Goal: Transaction & Acquisition: Purchase product/service

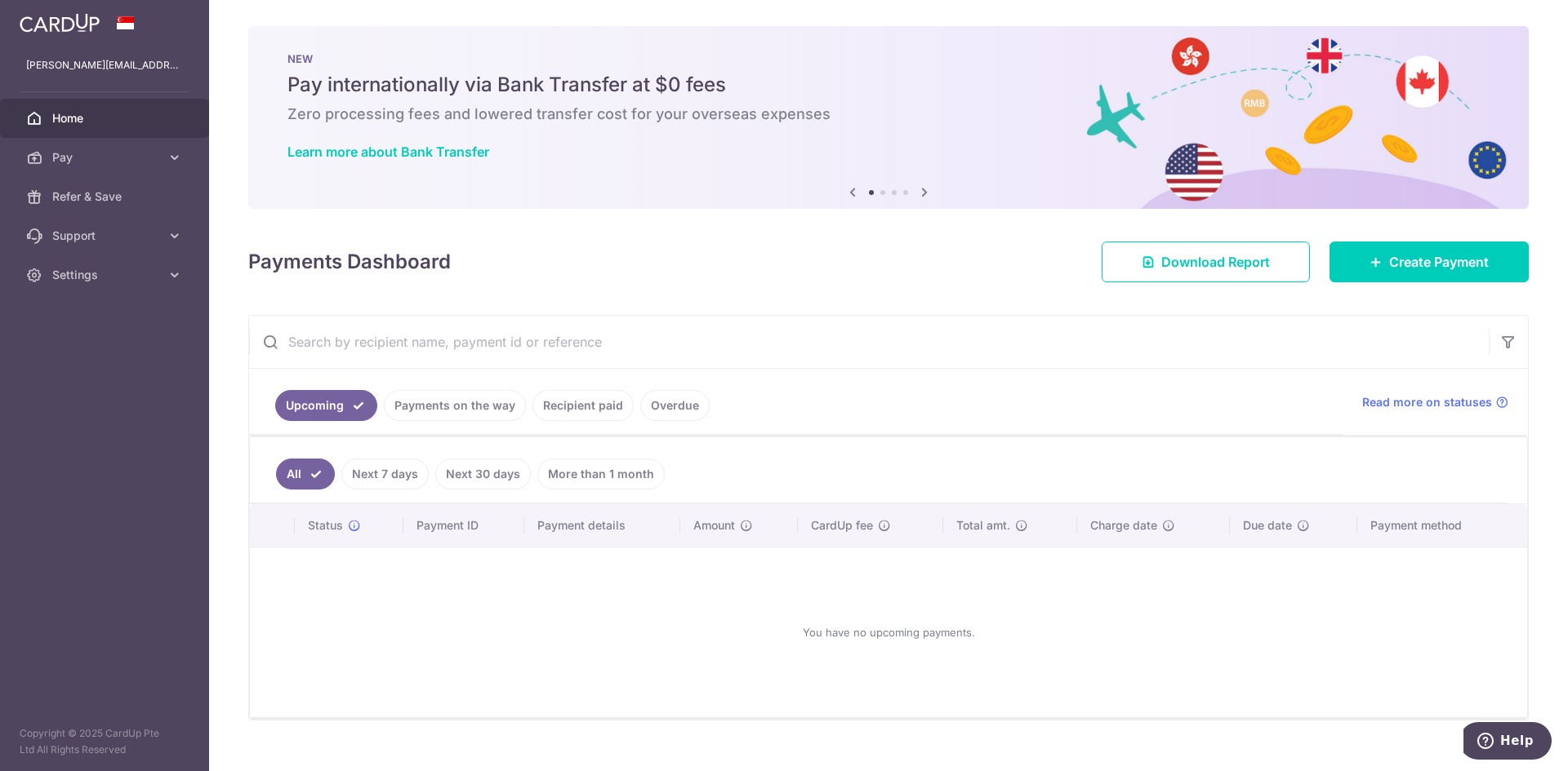
click at [580, 403] on link "Recipient paid" at bounding box center [582, 405] width 101 height 31
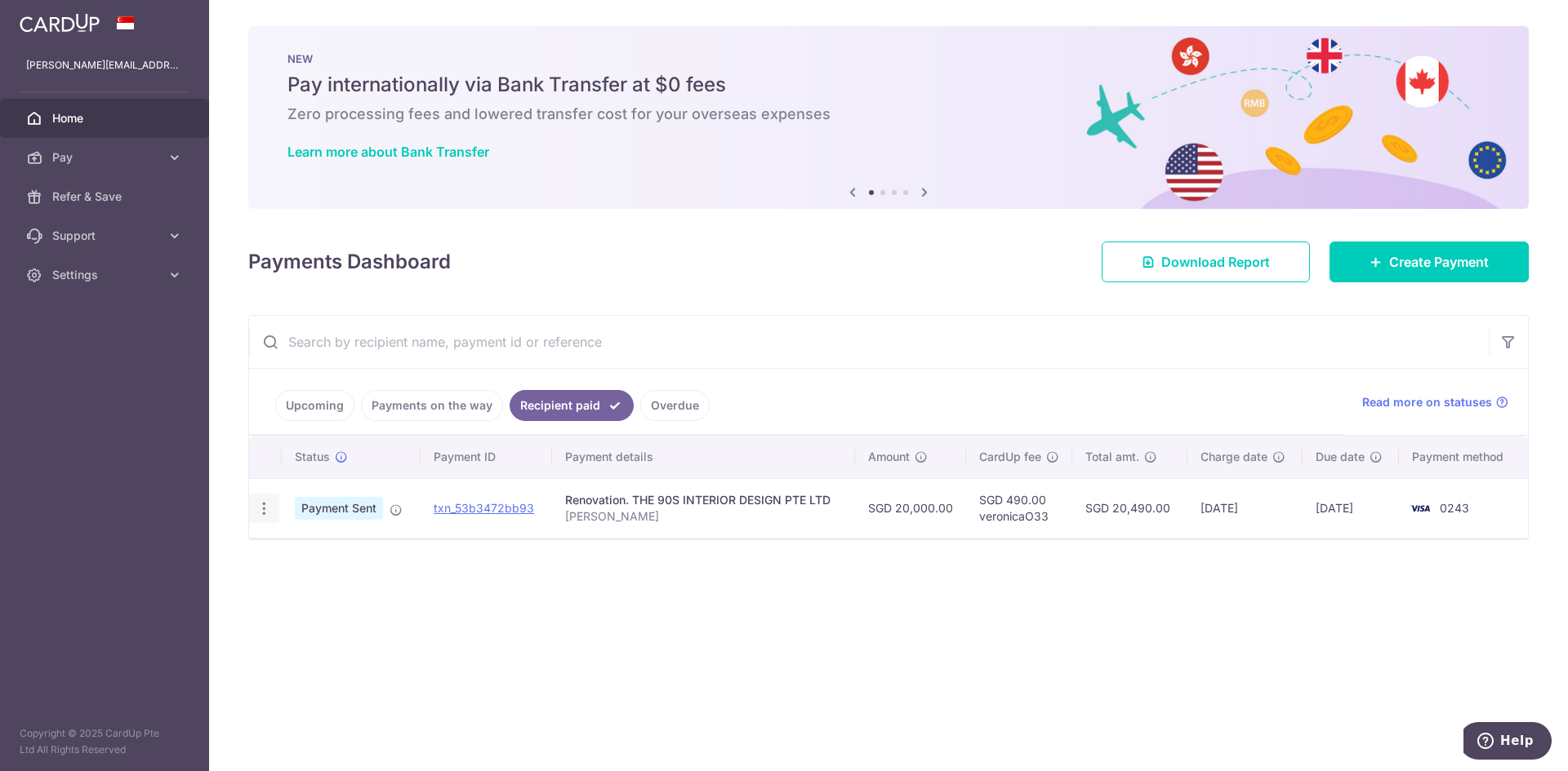
click at [263, 511] on icon "button" at bounding box center [263, 509] width 17 height 17
click at [677, 514] on p "Eric Veron Renon" at bounding box center [704, 517] width 277 height 16
drag, startPoint x: 651, startPoint y: 510, endPoint x: 629, endPoint y: 510, distance: 22.0
click at [649, 510] on p "Eric Veron Renon" at bounding box center [704, 517] width 277 height 16
click at [666, 508] on div "Renovation. THE 90S INTERIOR DESIGN PTE LTD" at bounding box center [704, 500] width 277 height 16
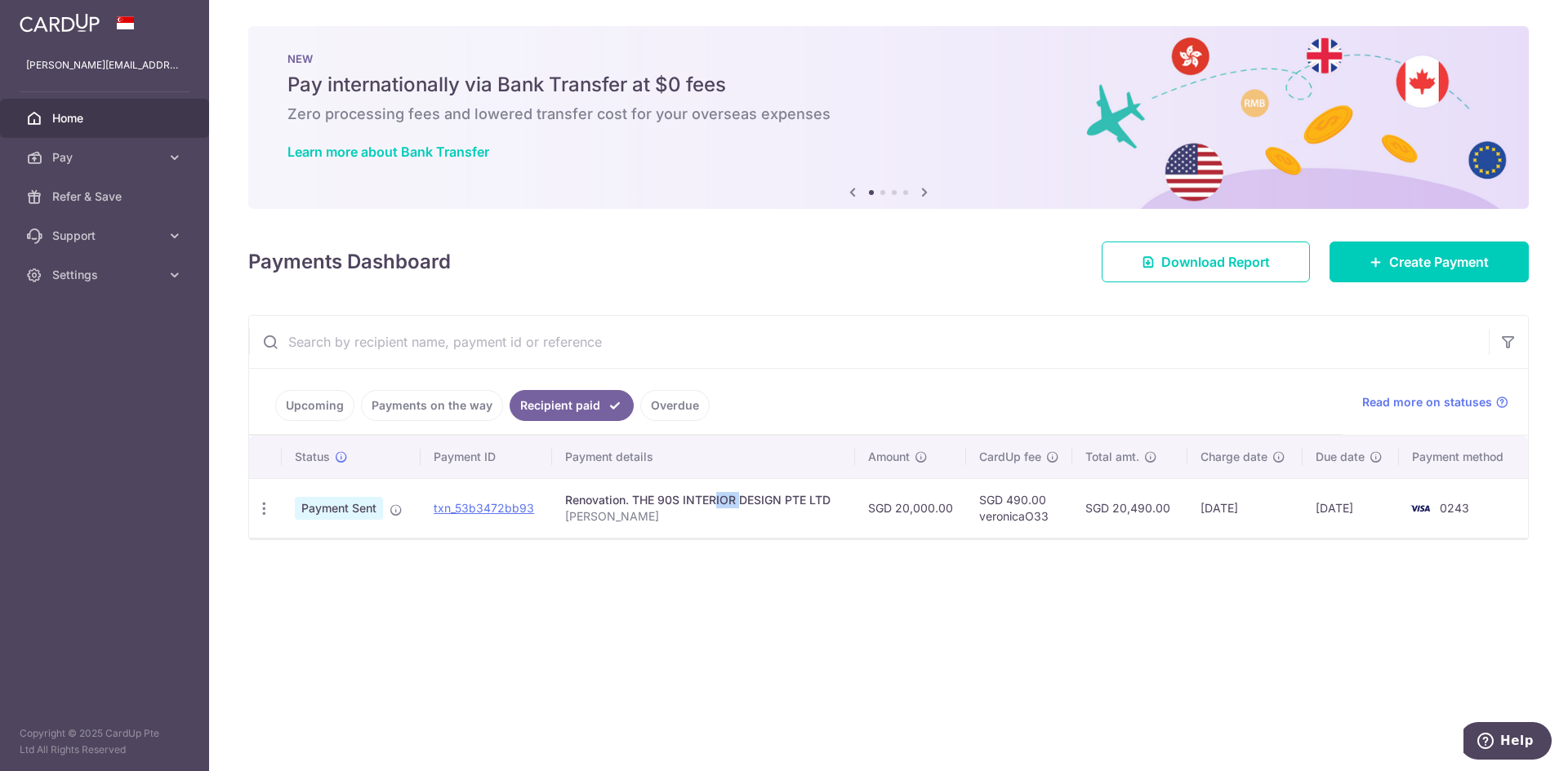
click at [666, 508] on div "Renovation. THE 90S INTERIOR DESIGN PTE LTD" at bounding box center [704, 500] width 277 height 16
click at [1445, 512] on span "0243" at bounding box center [1454, 509] width 29 height 14
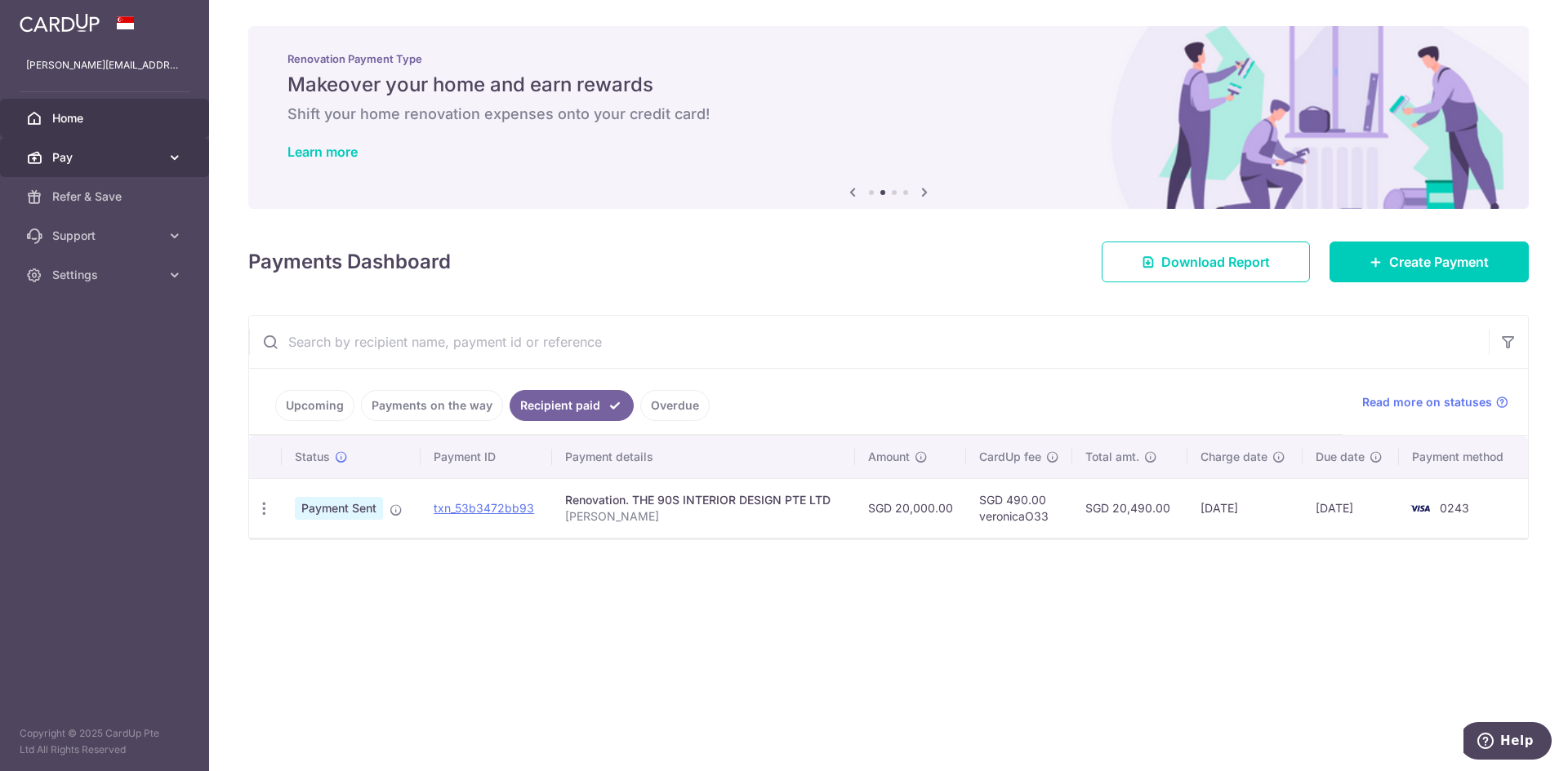
click at [96, 162] on span "Pay" at bounding box center [106, 157] width 108 height 16
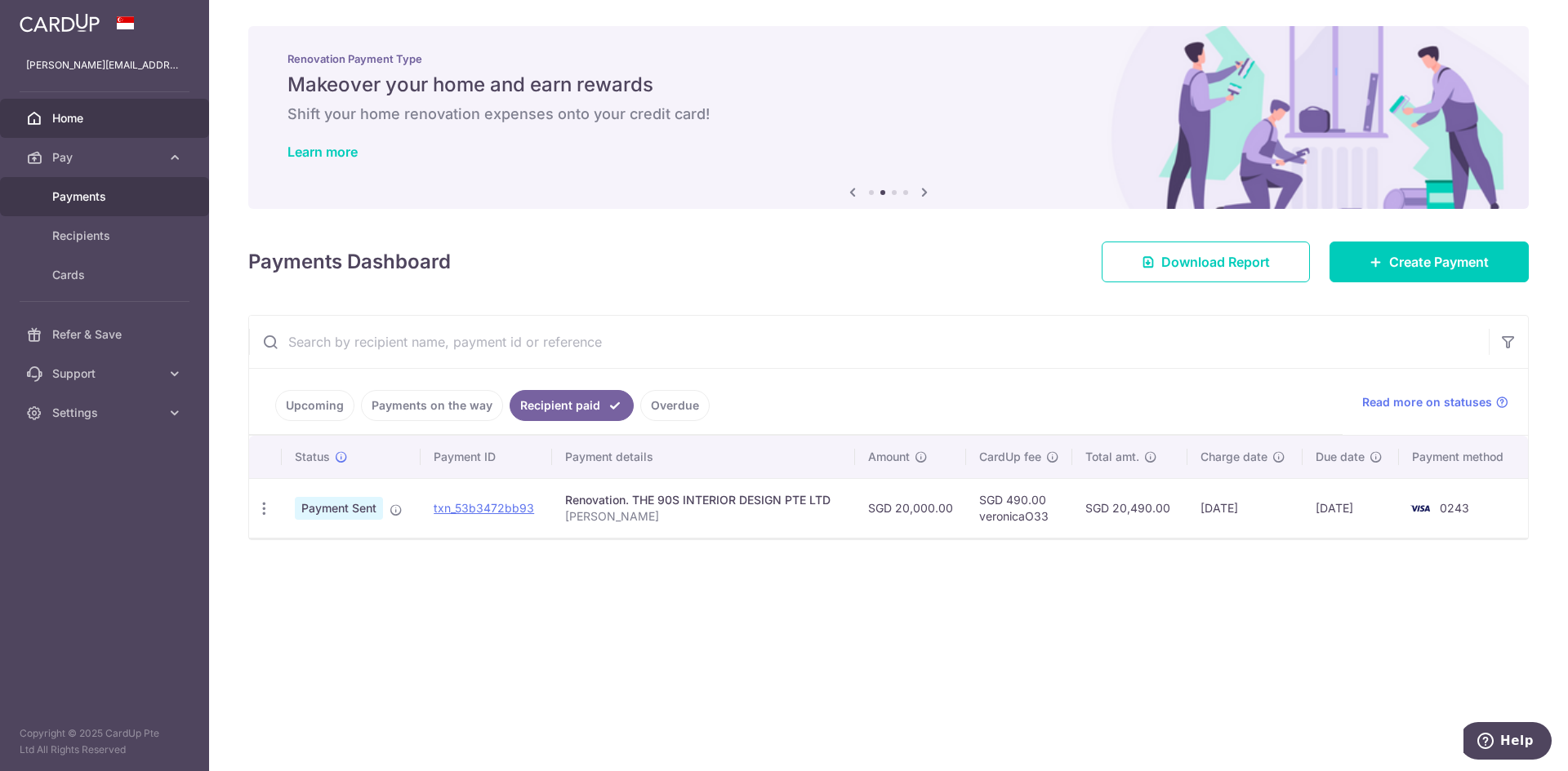
click at [90, 203] on span "Payments" at bounding box center [106, 196] width 108 height 16
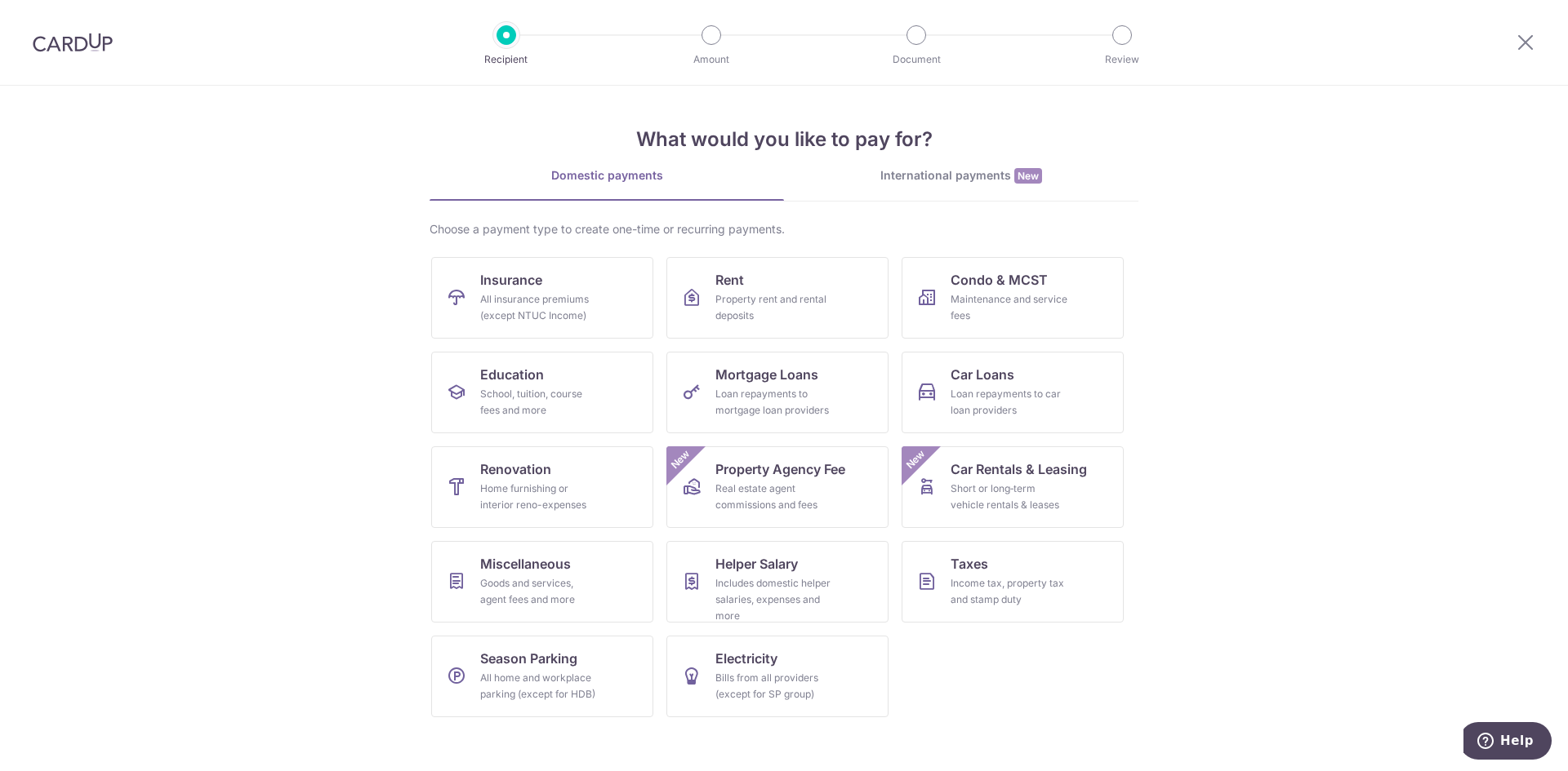
click at [53, 35] on img at bounding box center [73, 43] width 80 height 20
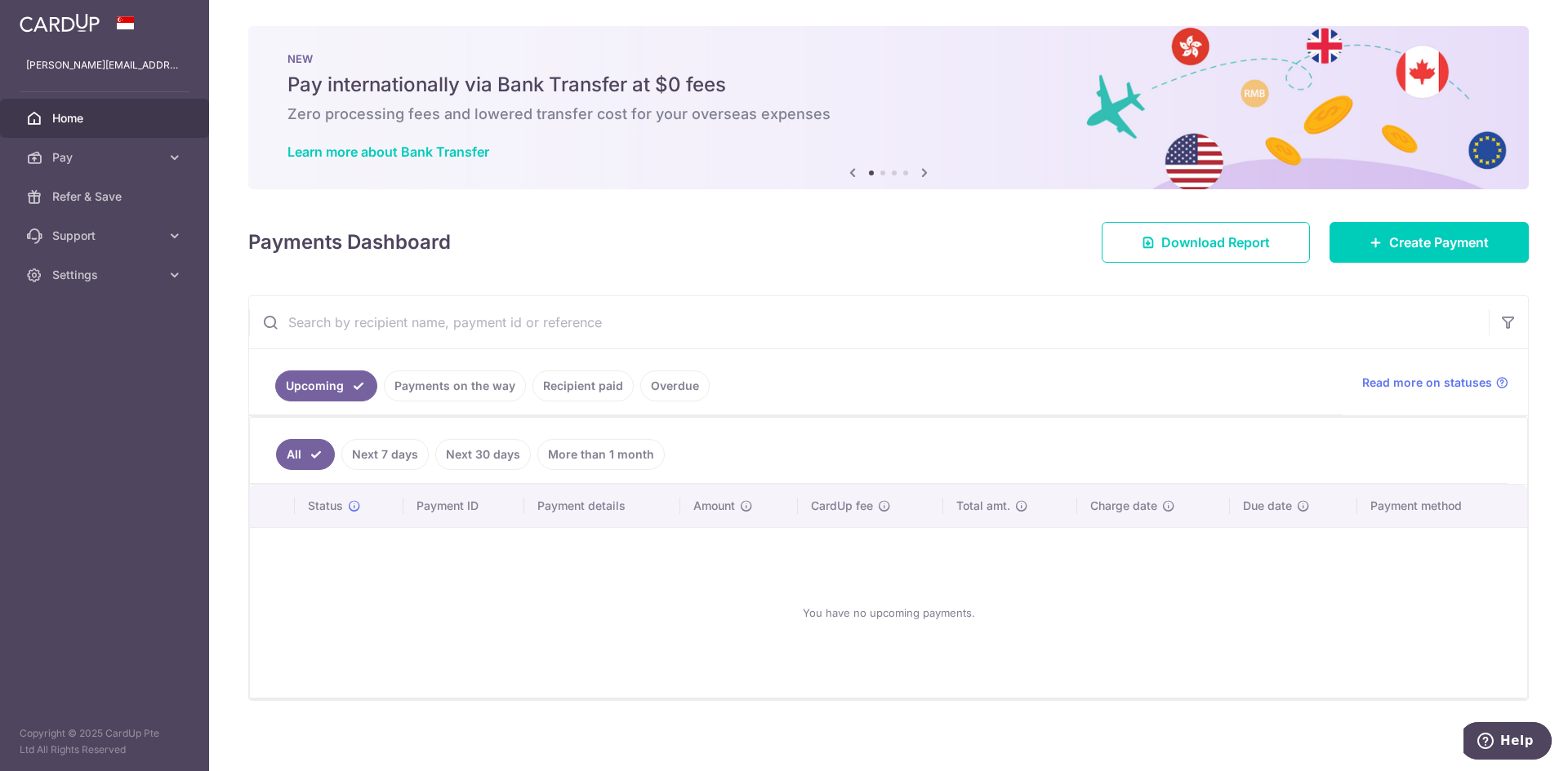
click at [588, 91] on h5 "Pay internationally via Bank Transfer at $0 fees" at bounding box center [888, 84] width 1202 height 26
click at [917, 175] on icon at bounding box center [924, 172] width 20 height 21
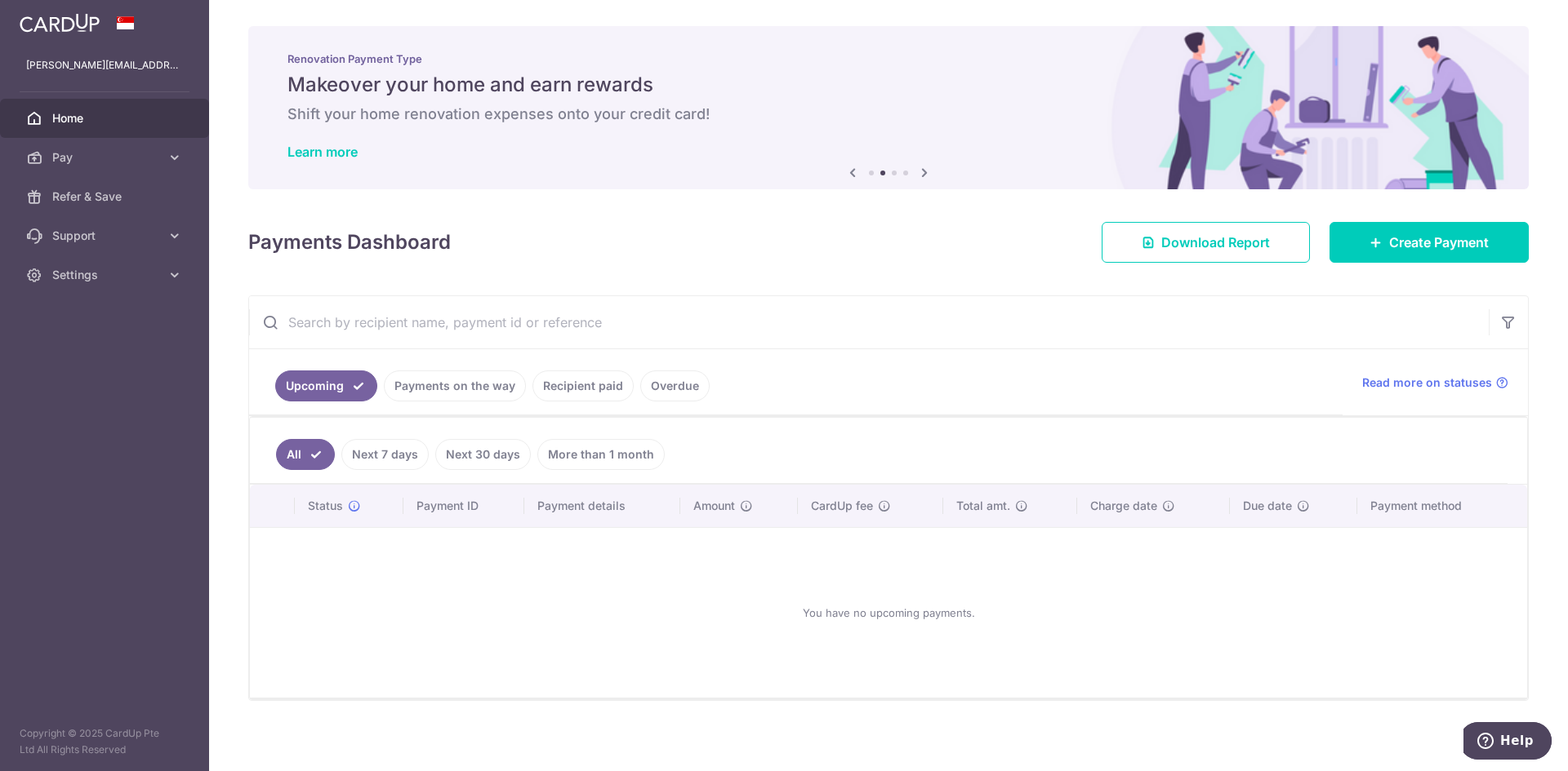
click at [917, 170] on icon at bounding box center [924, 172] width 20 height 21
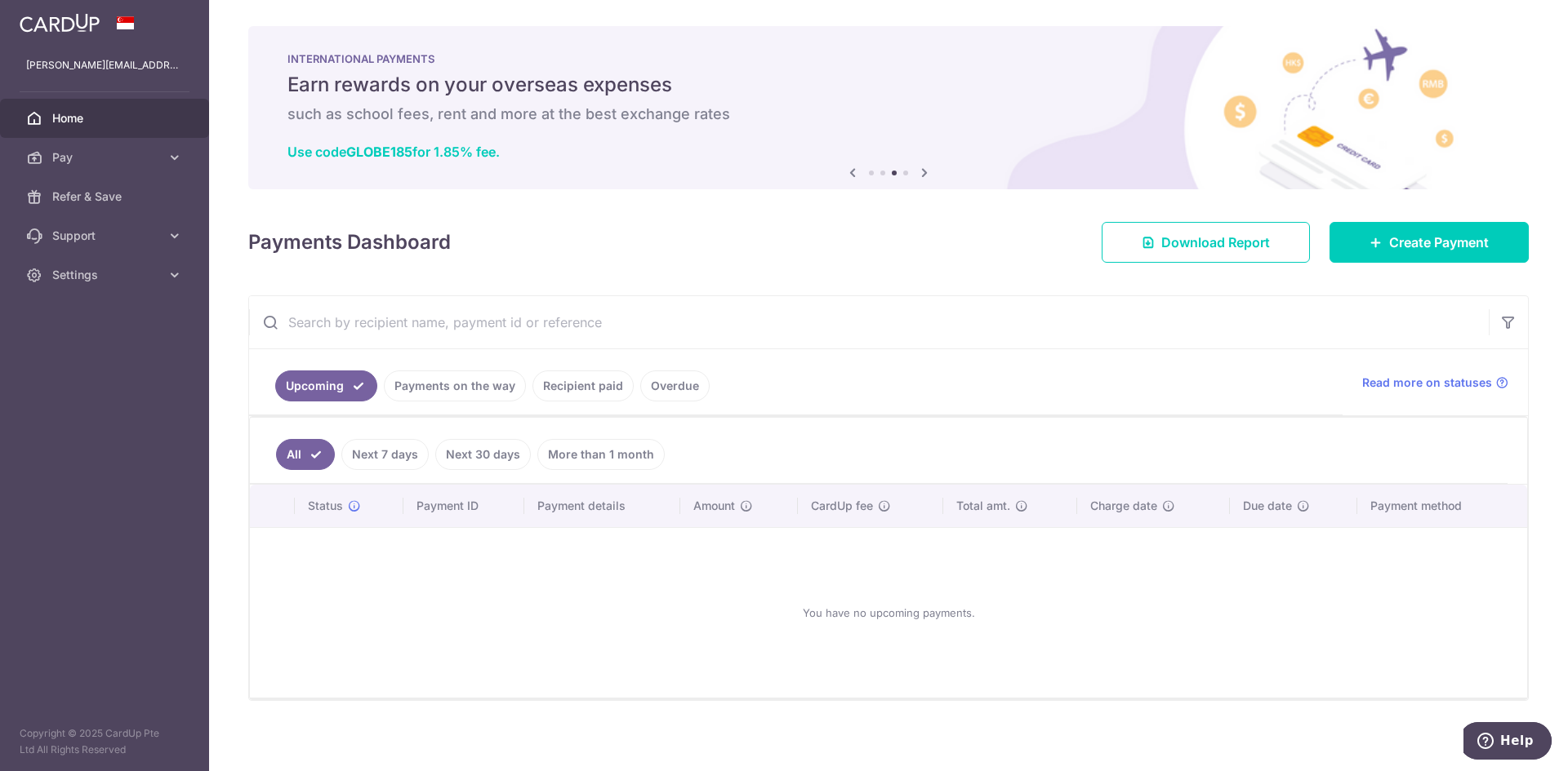
click at [855, 178] on icon at bounding box center [853, 172] width 20 height 21
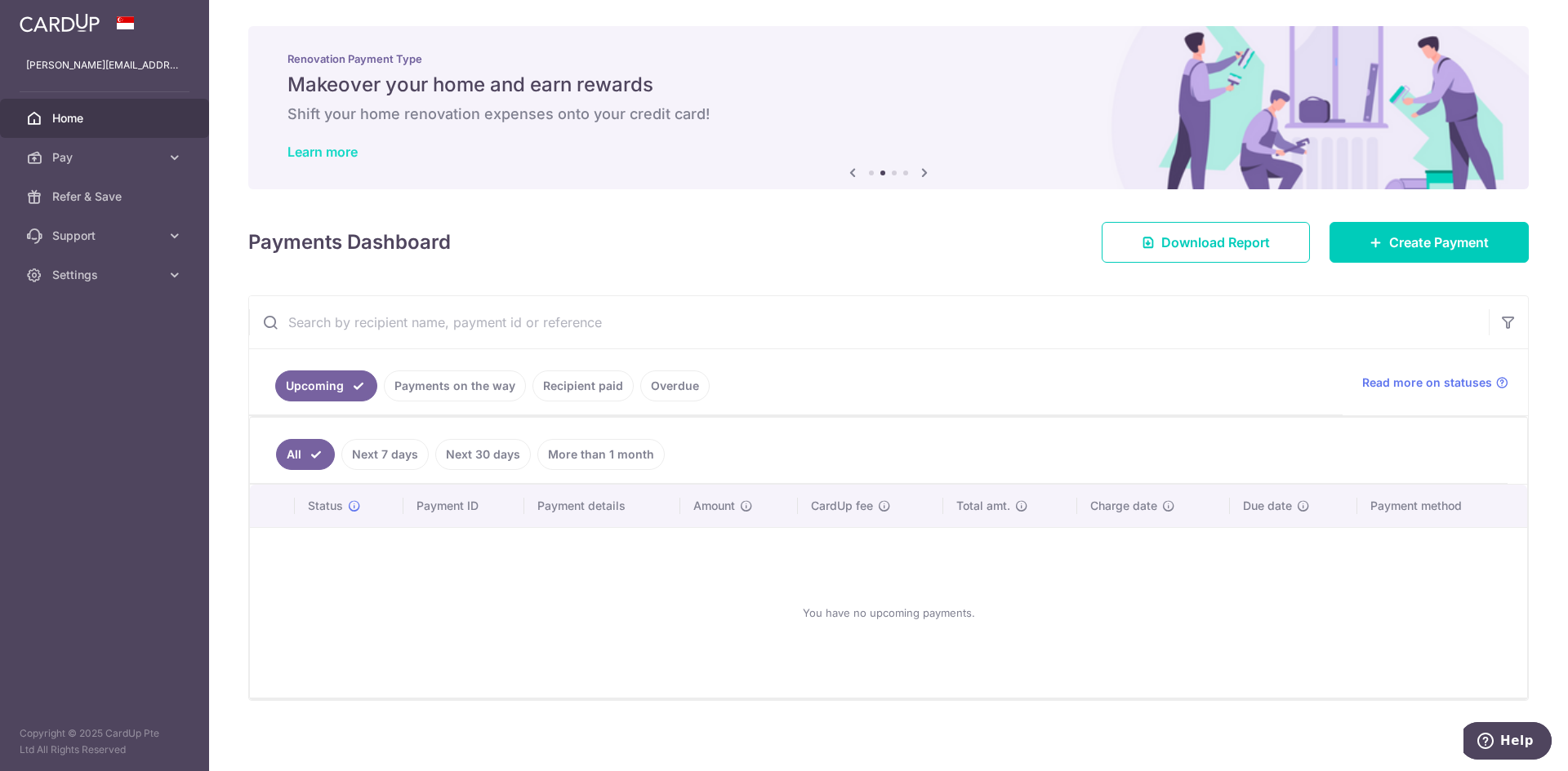
click at [301, 158] on link "Learn more" at bounding box center [322, 152] width 71 height 16
click at [1404, 242] on span "Create Payment" at bounding box center [1439, 243] width 100 height 20
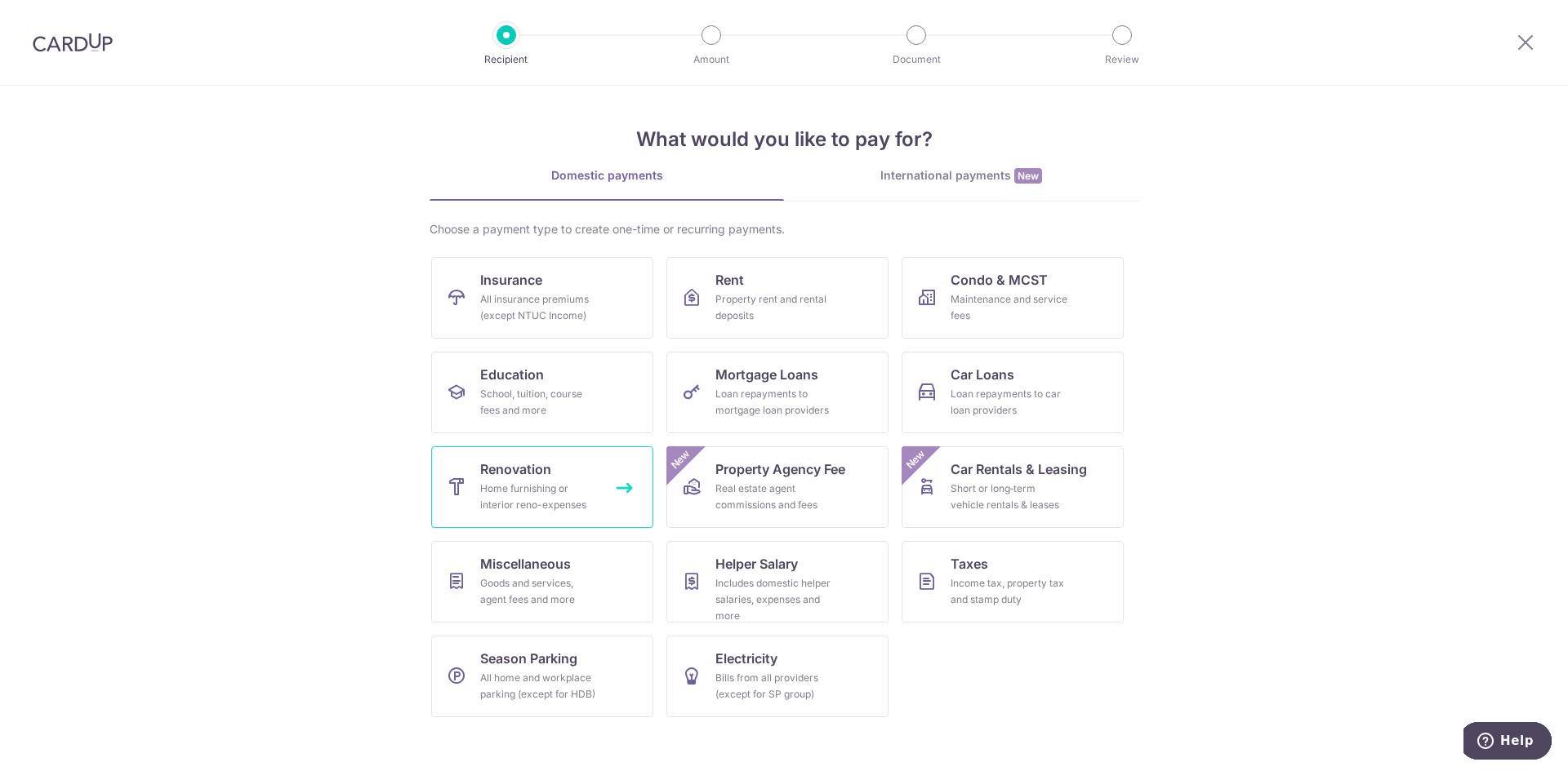
click at [530, 495] on div "Home furnishing or interior reno-expenses" at bounding box center [539, 497] width 118 height 33
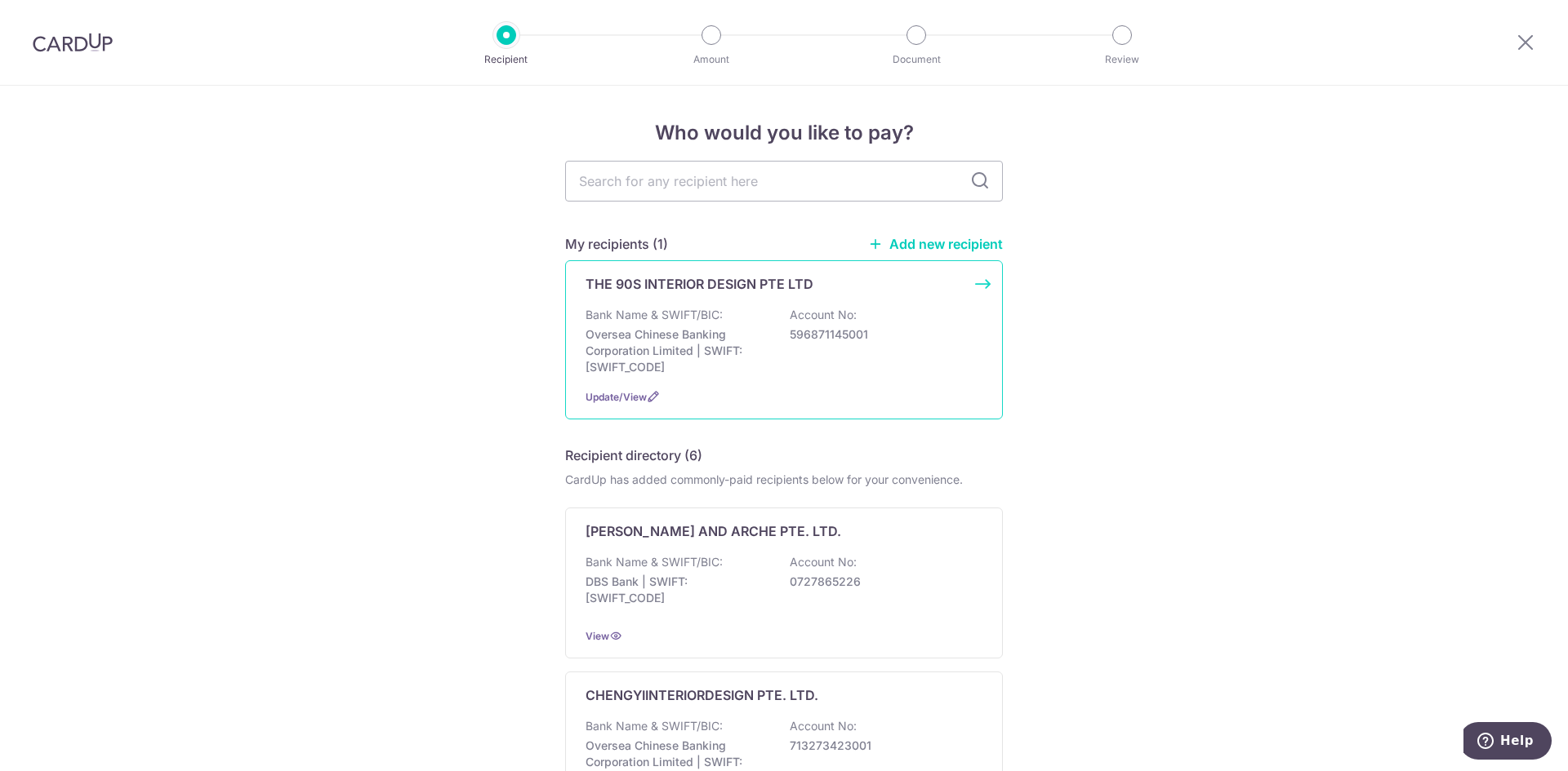
click at [845, 377] on div "THE 90S INTERIOR DESIGN PTE LTD Bank Name & SWIFT/BIC: Oversea Chinese Banking …" at bounding box center [784, 340] width 438 height 159
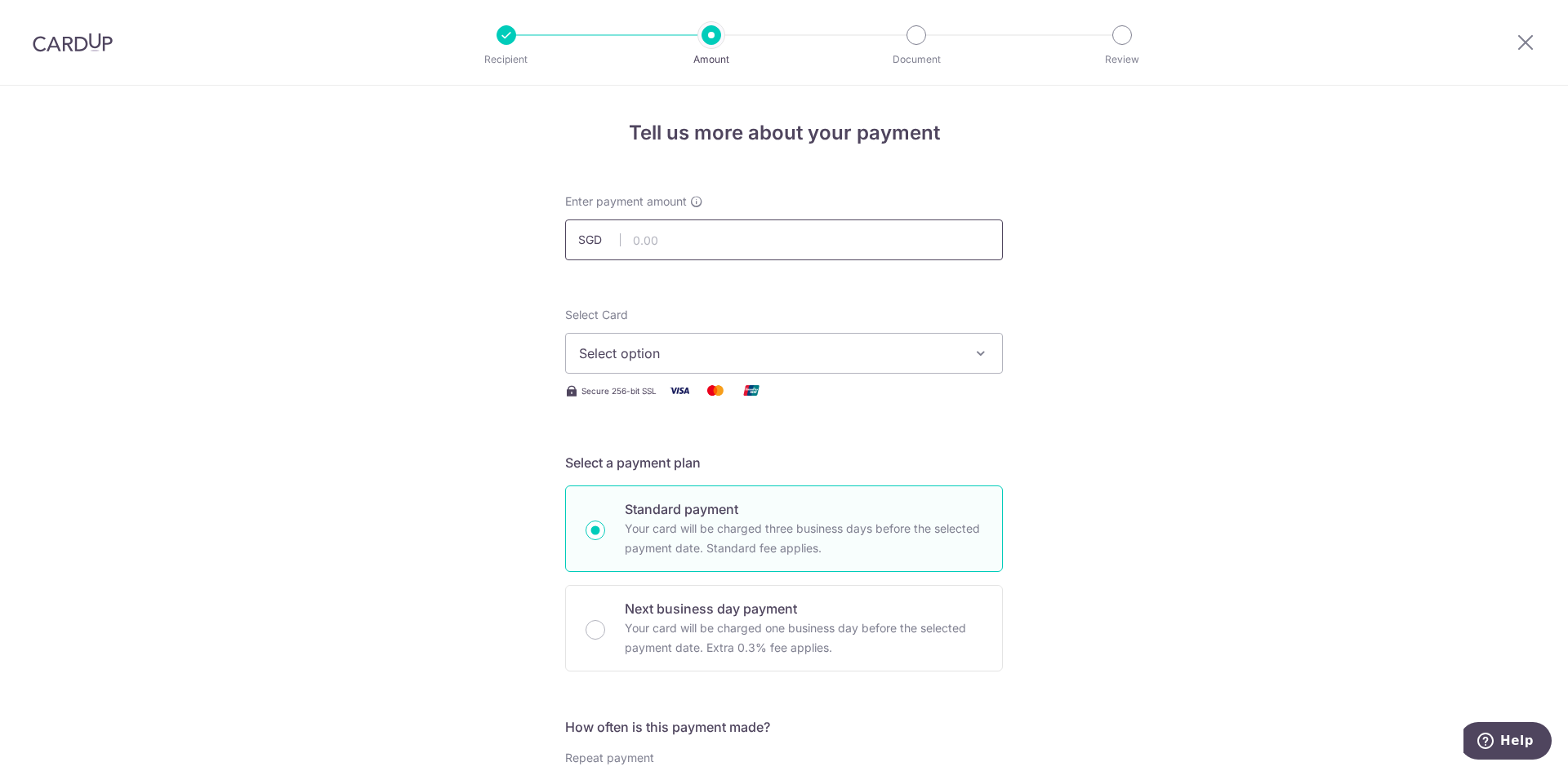
click at [649, 234] on input "text" at bounding box center [784, 240] width 438 height 41
type input "10,000.00"
click at [674, 358] on span "Select option" at bounding box center [769, 353] width 380 height 20
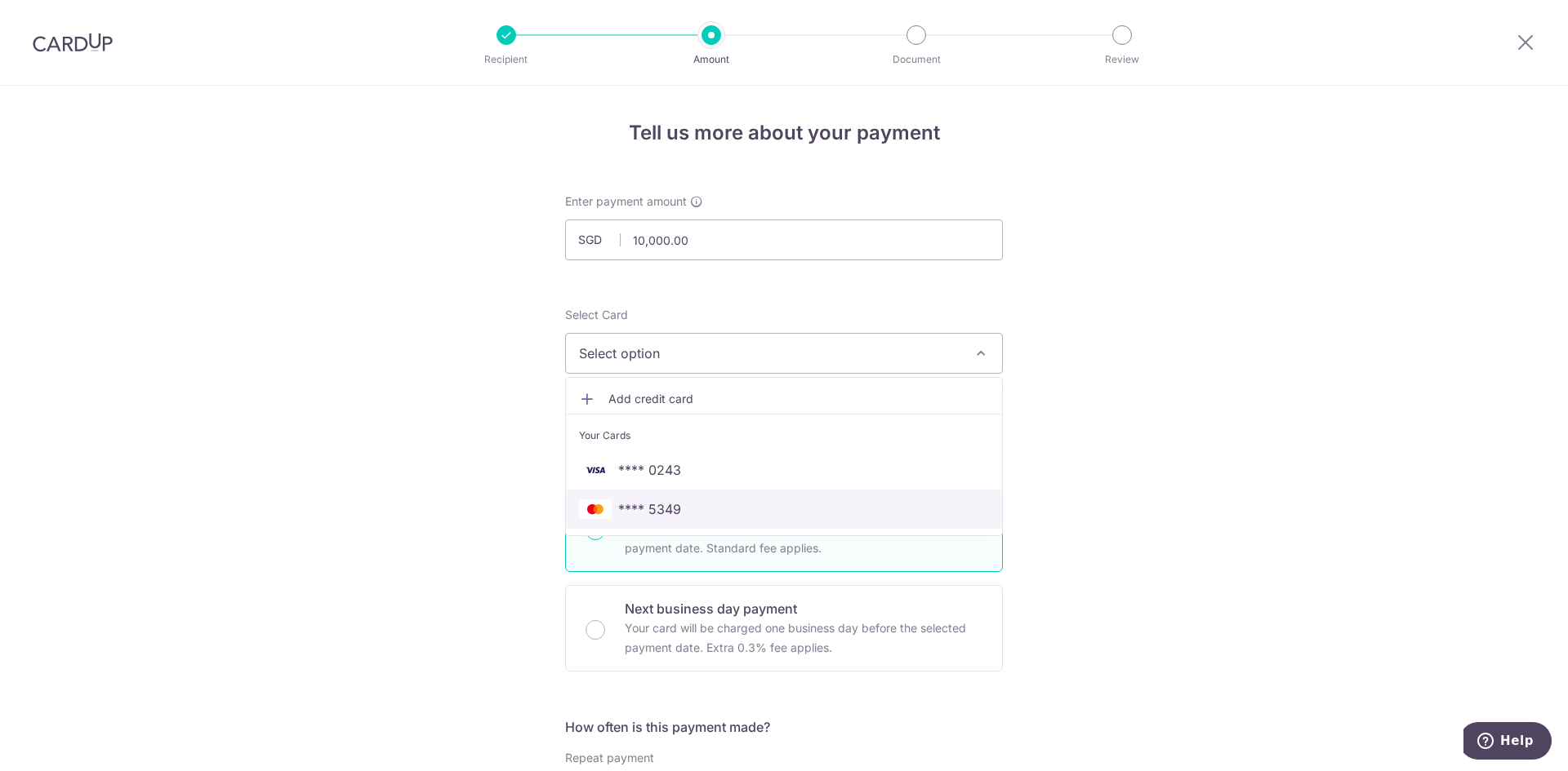
click at [658, 503] on span "**** 5349" at bounding box center [649, 510] width 63 height 20
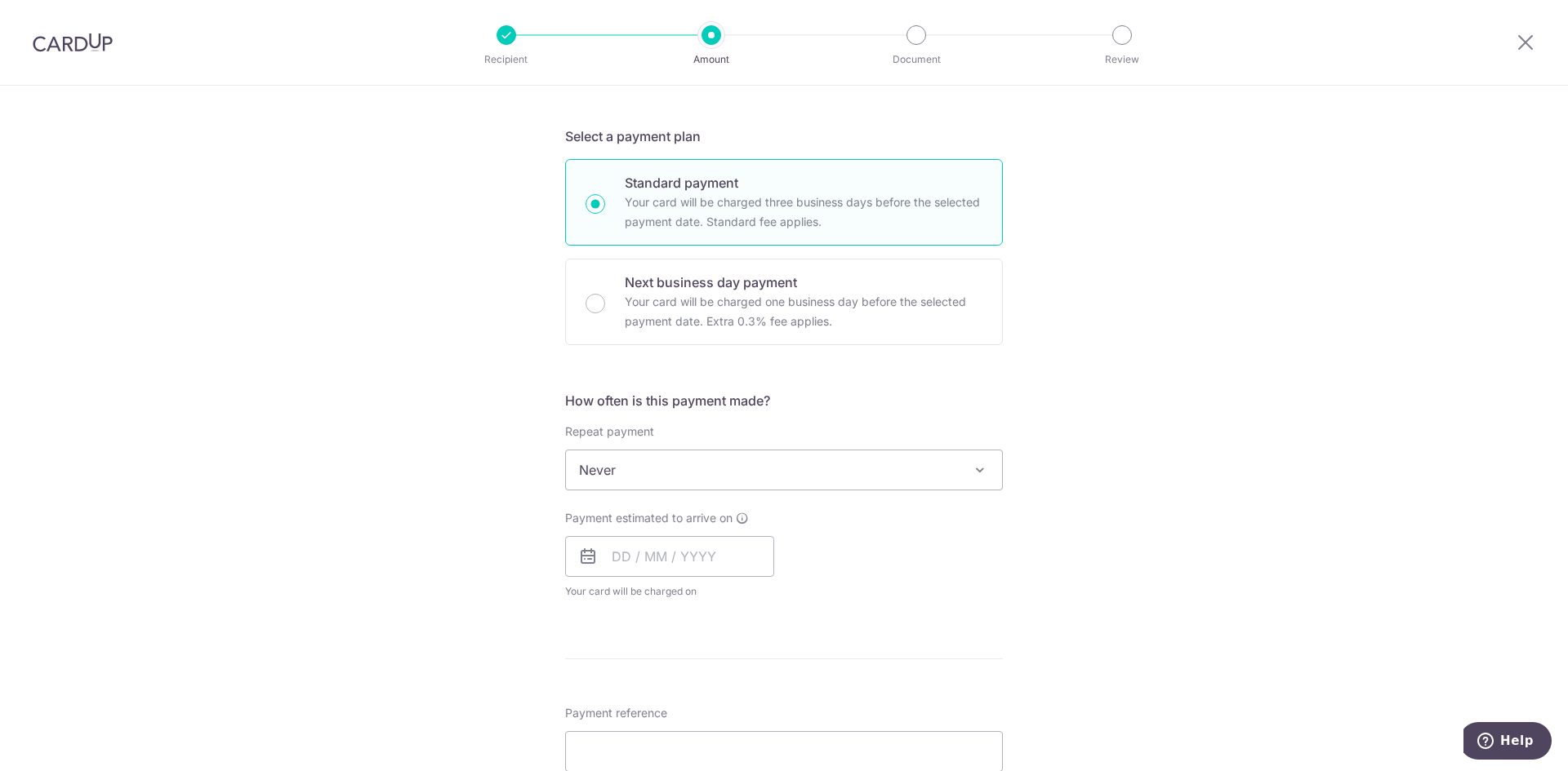
click at [747, 464] on span "Never" at bounding box center [784, 470] width 436 height 39
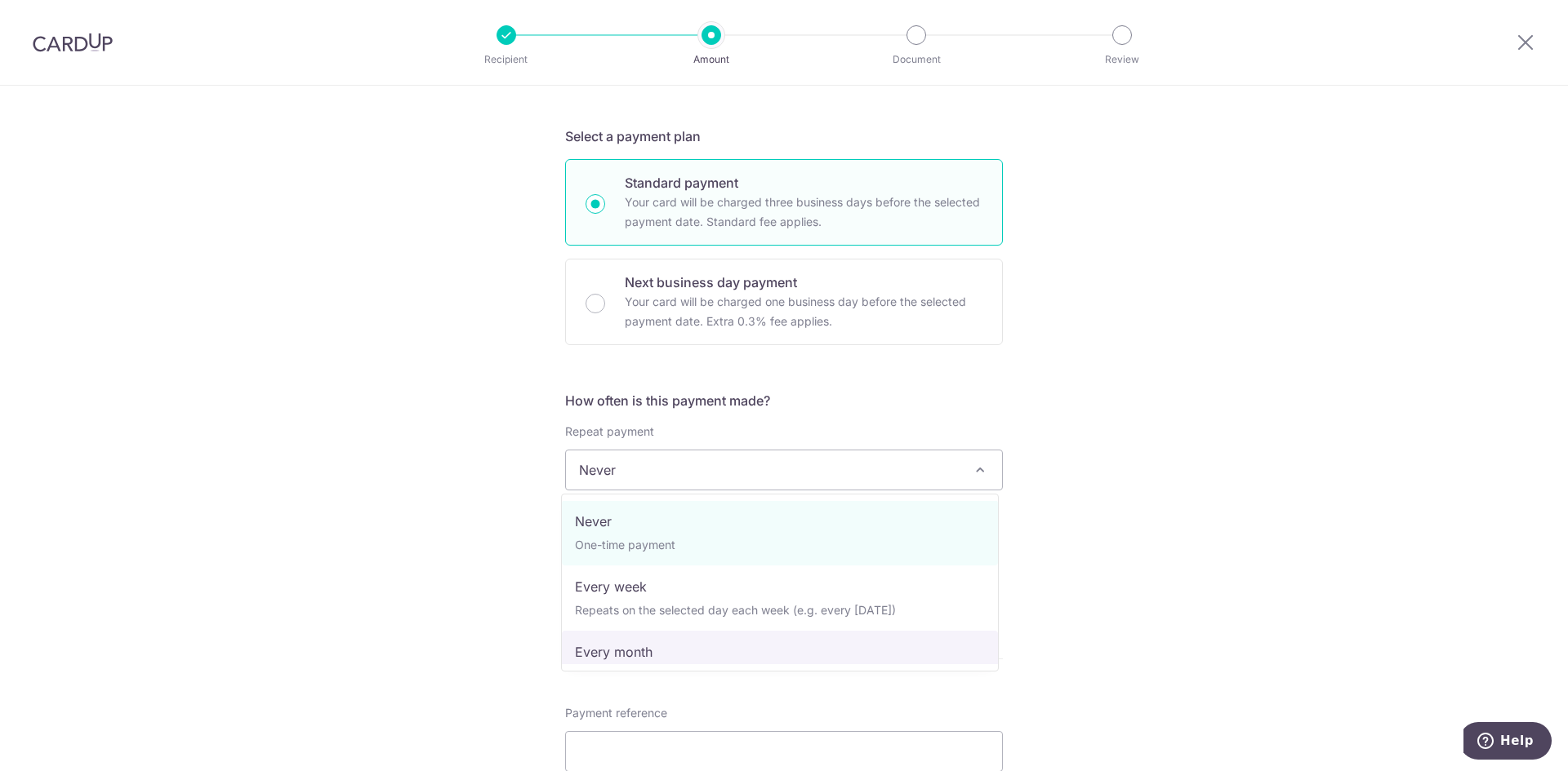
scroll to position [0, 0]
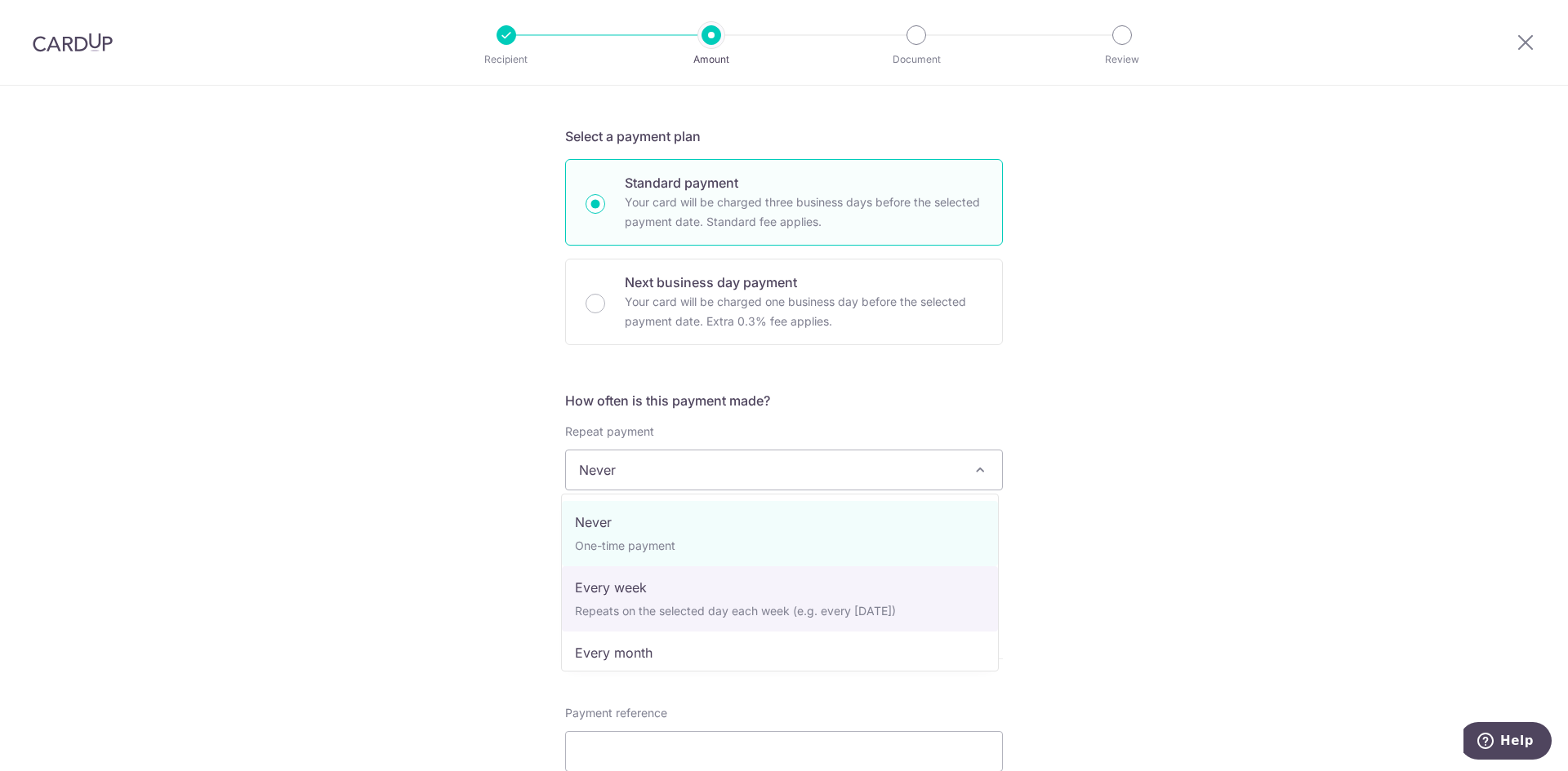
select select "2"
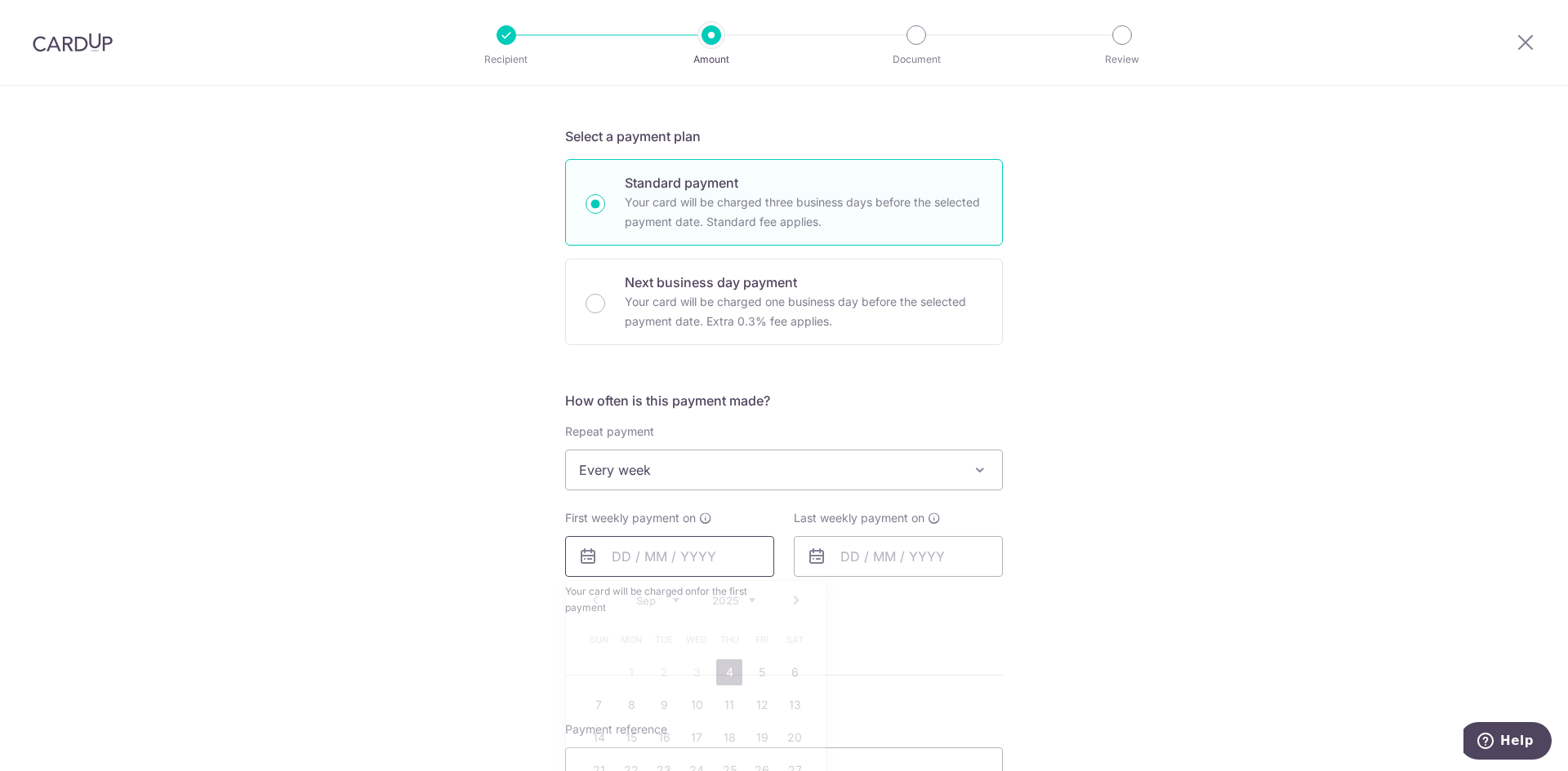
click at [636, 559] on input "text" at bounding box center [670, 557] width 209 height 41
click at [721, 672] on link "4" at bounding box center [729, 672] width 26 height 26
type input "04/09/2025"
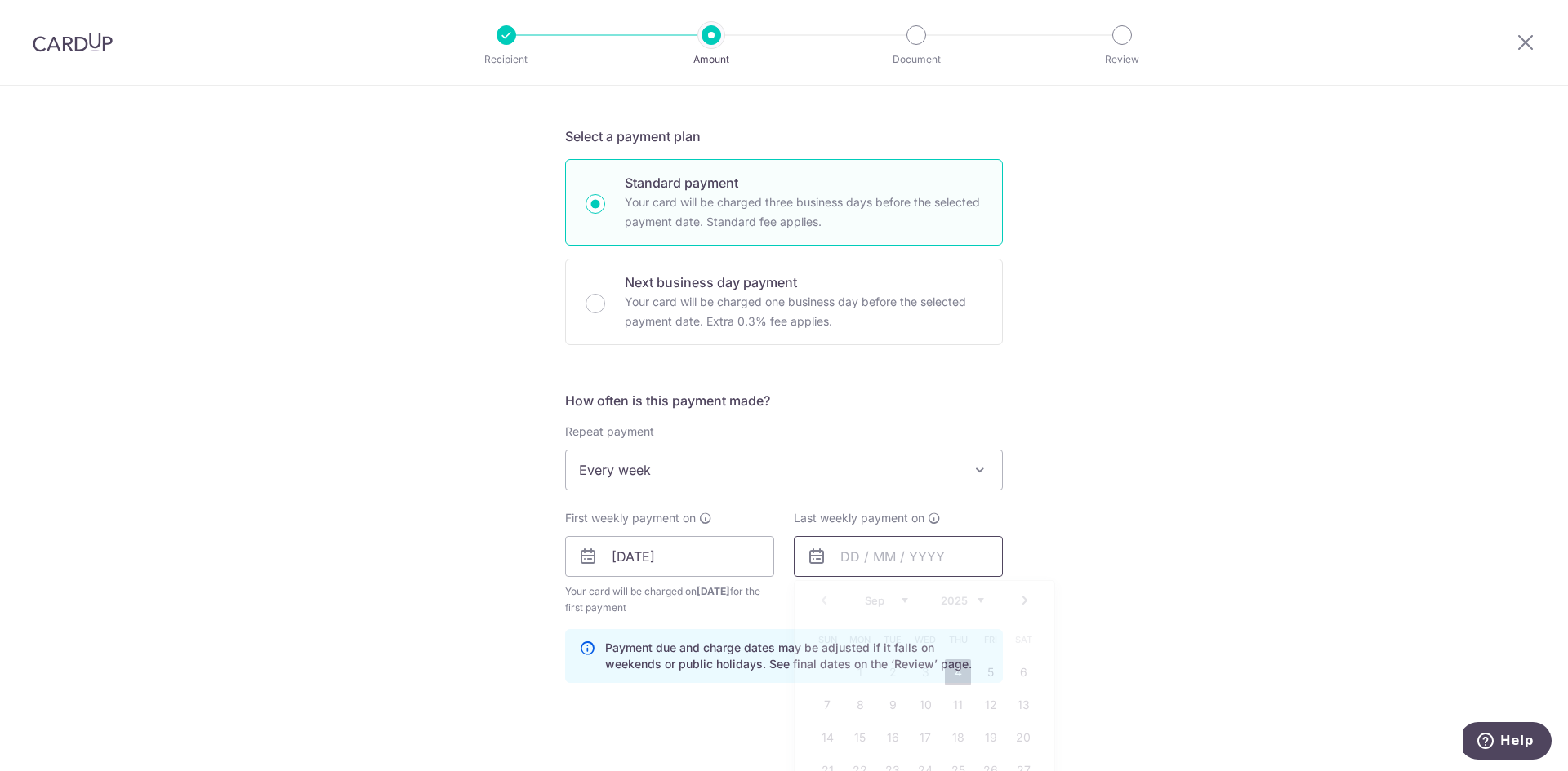
click at [846, 559] on input "text" at bounding box center [898, 557] width 209 height 41
click at [945, 737] on link "18" at bounding box center [957, 737] width 26 height 26
type input "18/09/2025"
click at [1115, 641] on div "Tell us more about your payment Enter payment amount SGD 10,000.00 10000.00 Sel…" at bounding box center [784, 593] width 1568 height 1669
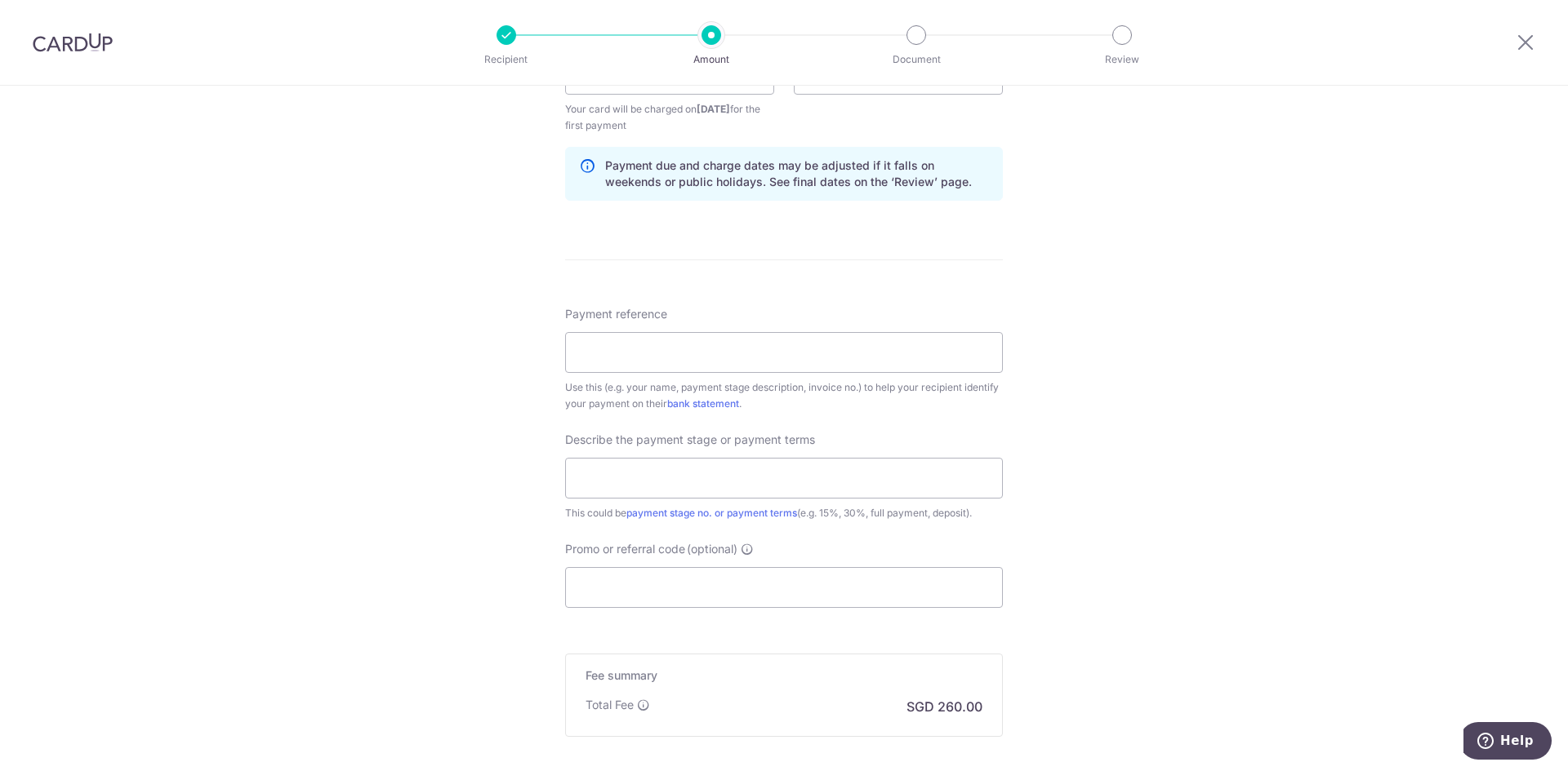
scroll to position [817, 0]
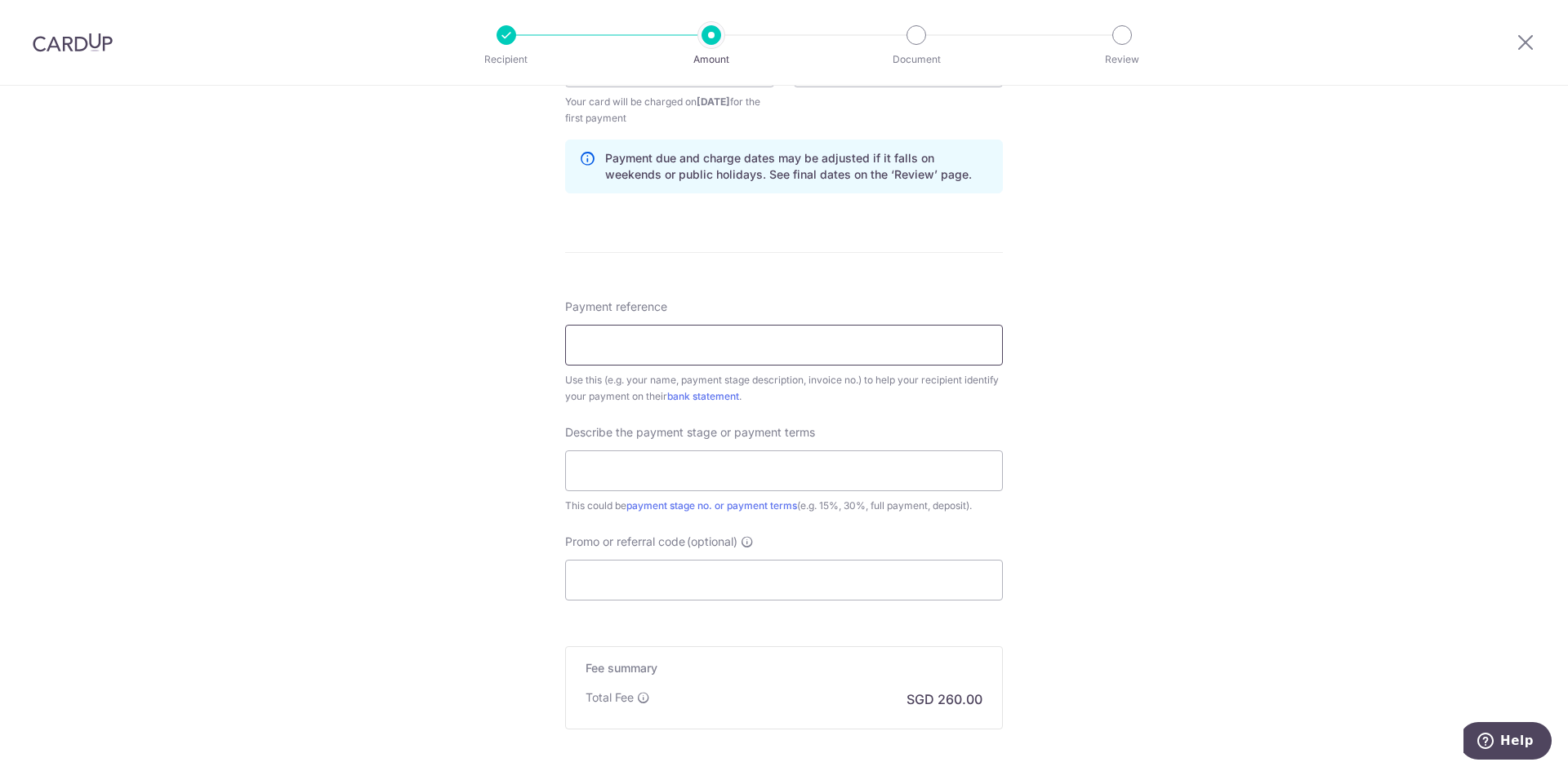
click at [641, 349] on input "Payment reference" at bounding box center [784, 345] width 438 height 41
type input "Eric Veron Reno"
click at [674, 560] on input "Promo or referral code (optional)" at bounding box center [784, 580] width 438 height 41
paste input "3HOME25R"
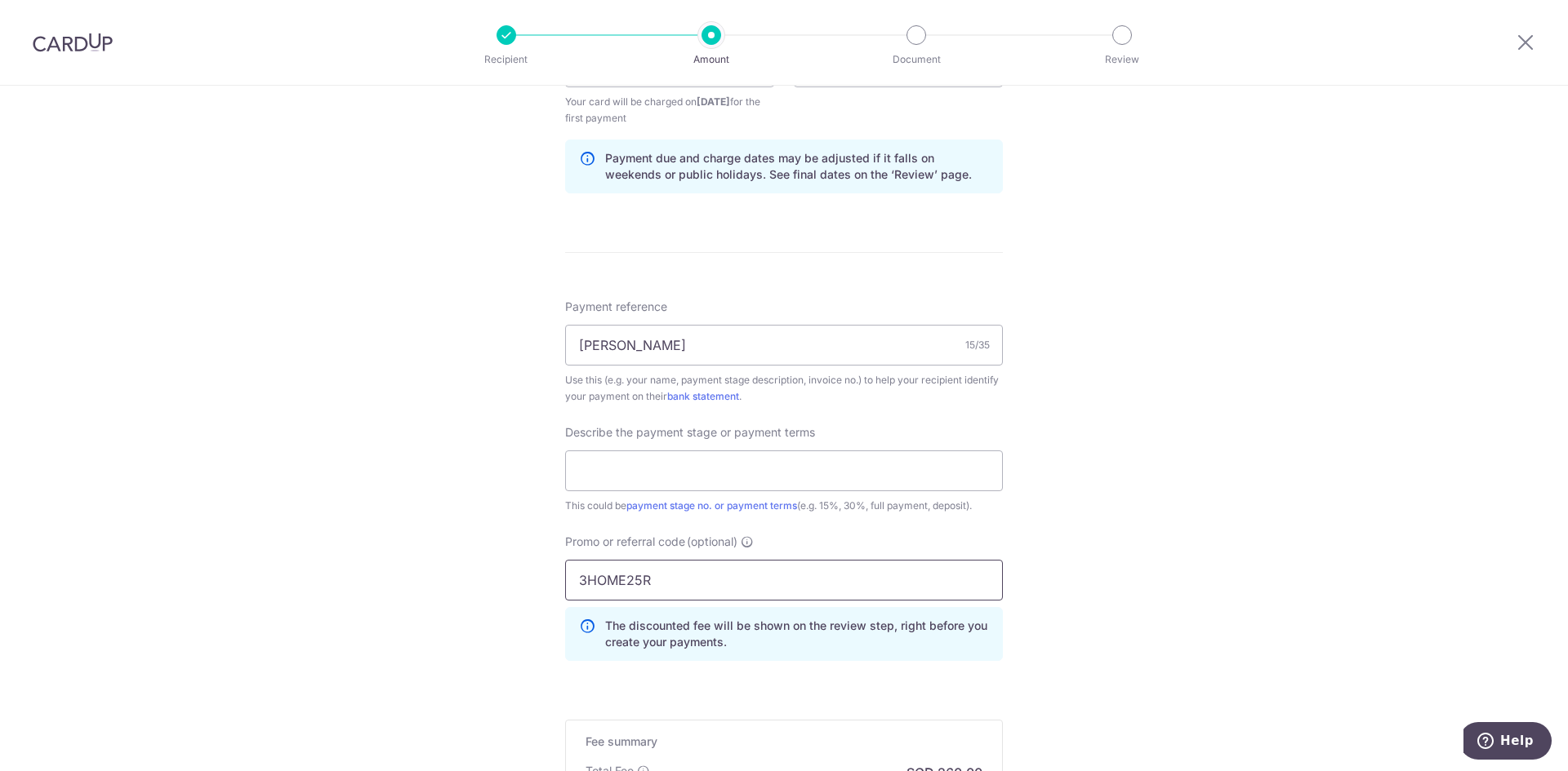
type input "3HOME25R"
click at [1078, 569] on div "Tell us more about your payment Enter payment amount SGD 10,000.00 10000.00 Sel…" at bounding box center [784, 140] width 1568 height 1743
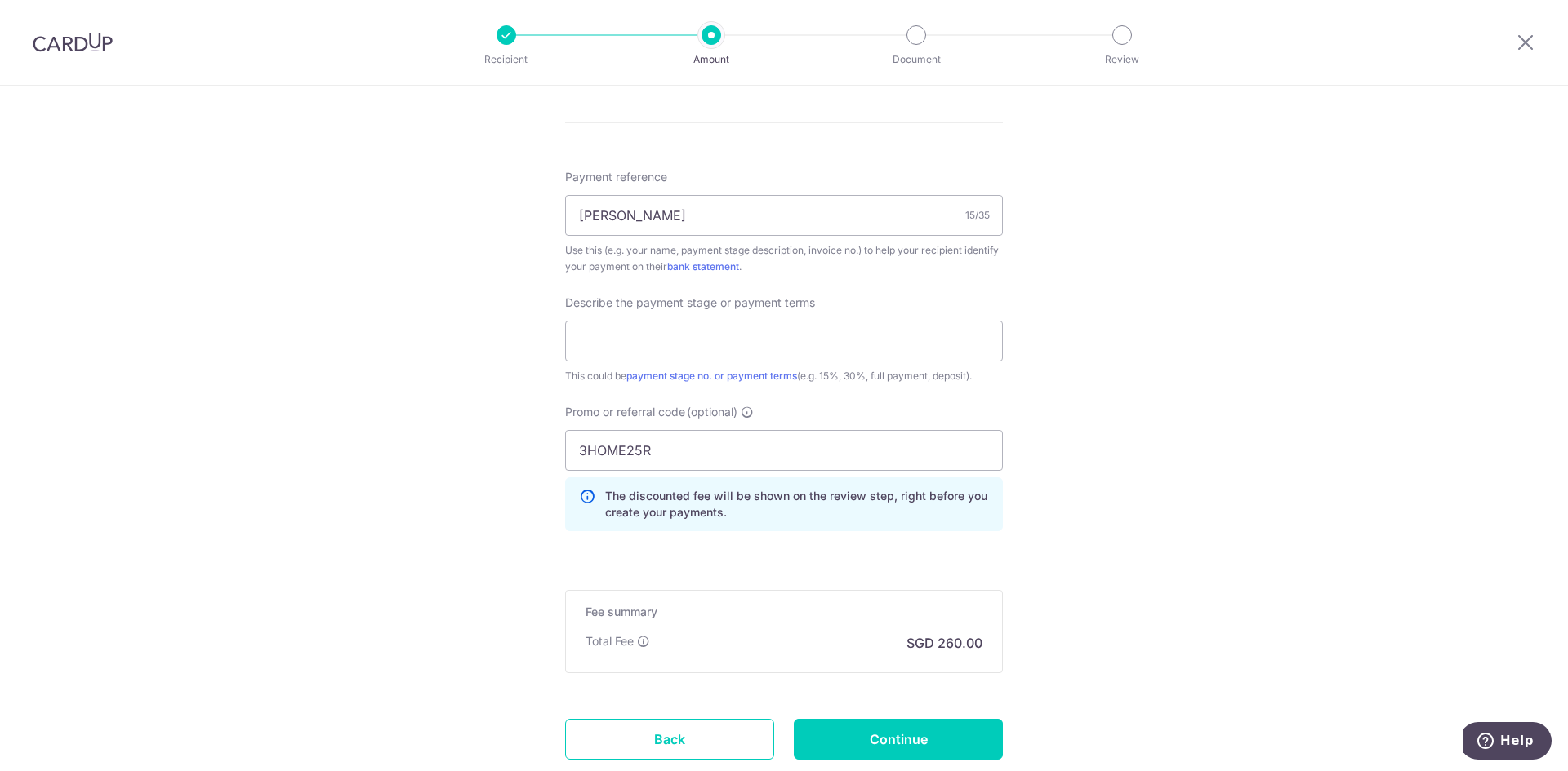
scroll to position [893, 0]
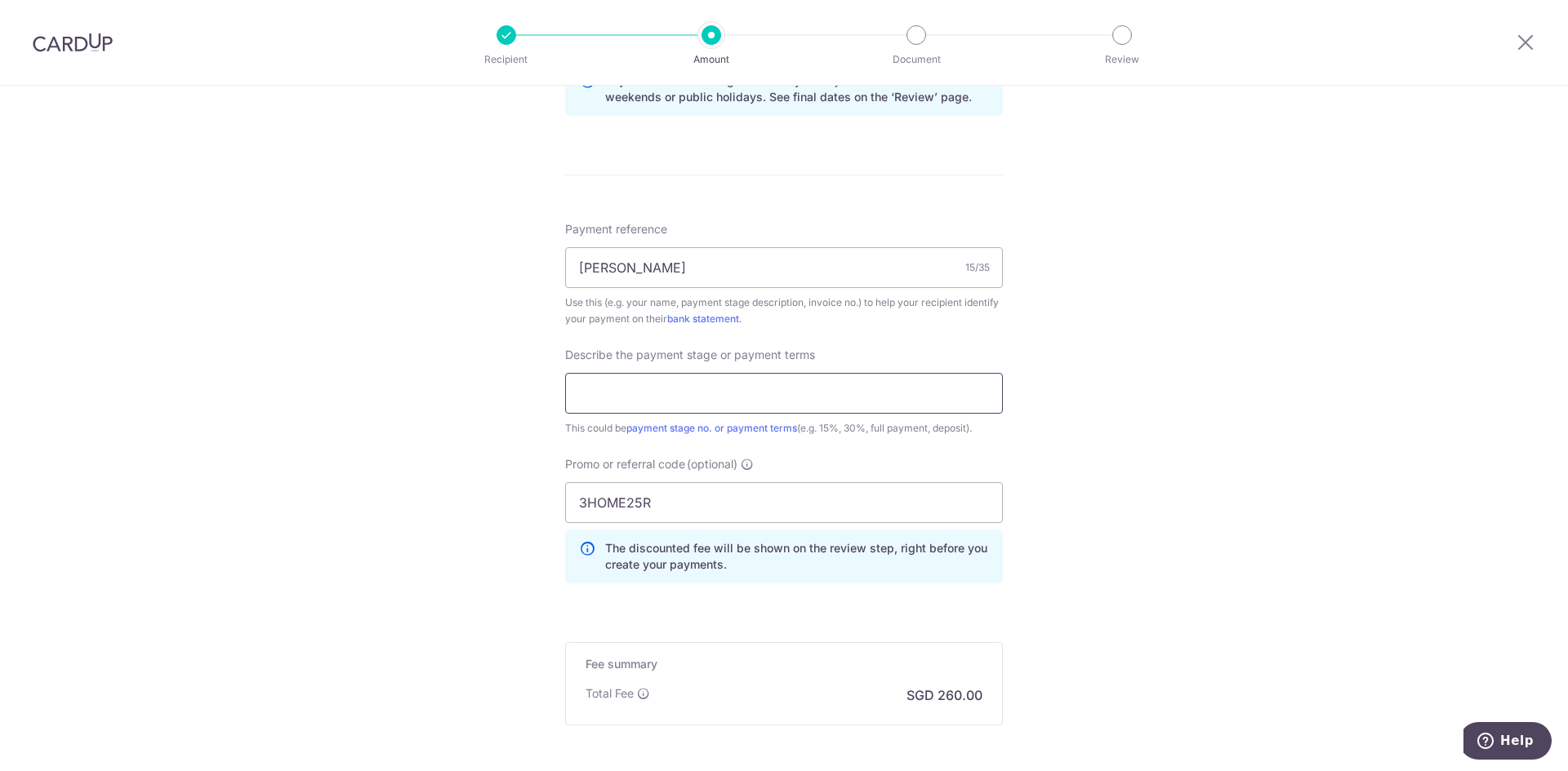
drag, startPoint x: 686, startPoint y: 392, endPoint x: 684, endPoint y: 383, distance: 9.2
click at [686, 391] on input "text" at bounding box center [784, 394] width 438 height 41
type input "Final"
click at [1031, 530] on div "Tell us more about your payment Enter payment amount SGD 10,000.00 10000.00 Sel…" at bounding box center [784, 63] width 1568 height 1743
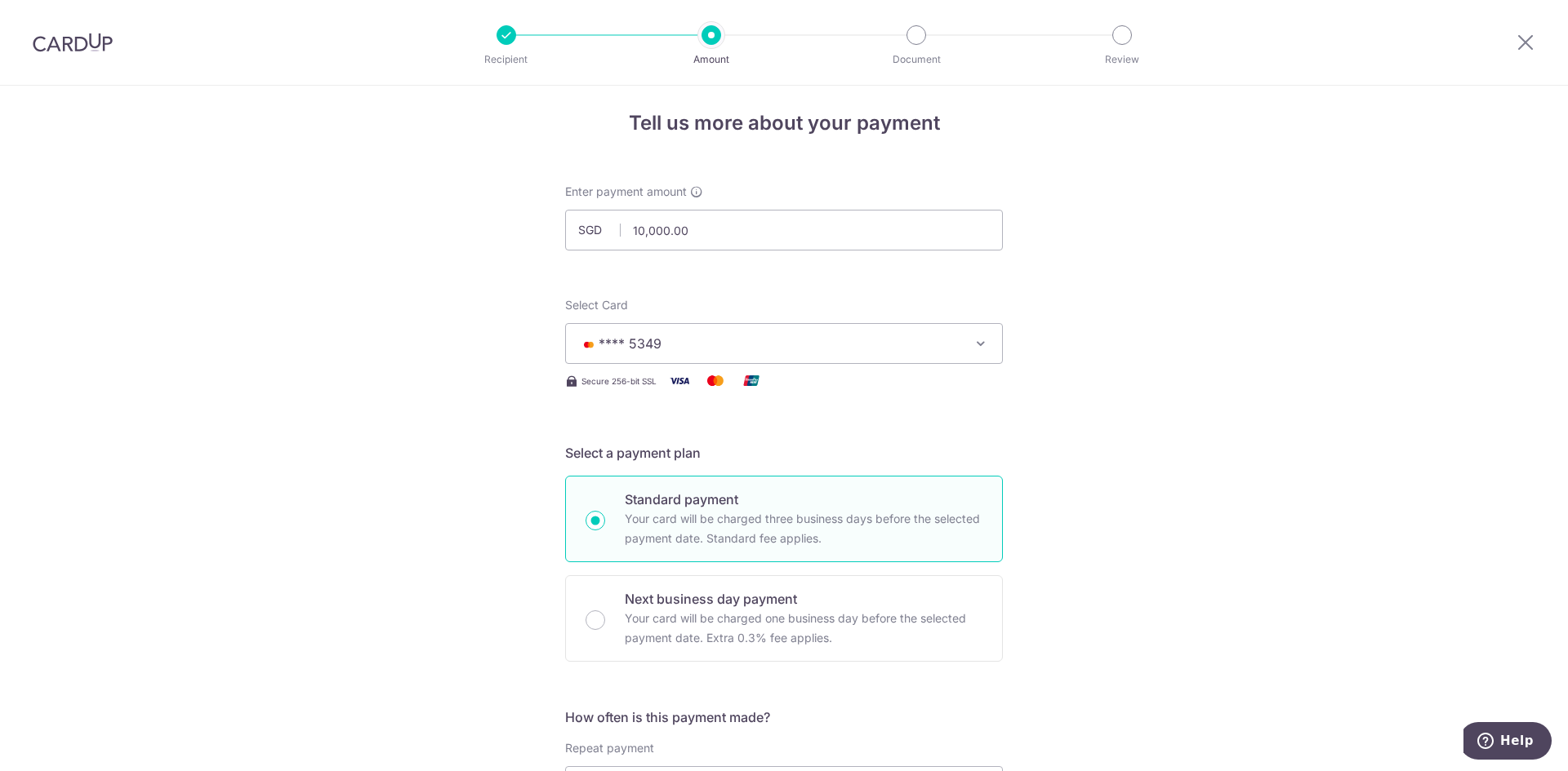
scroll to position [0, 0]
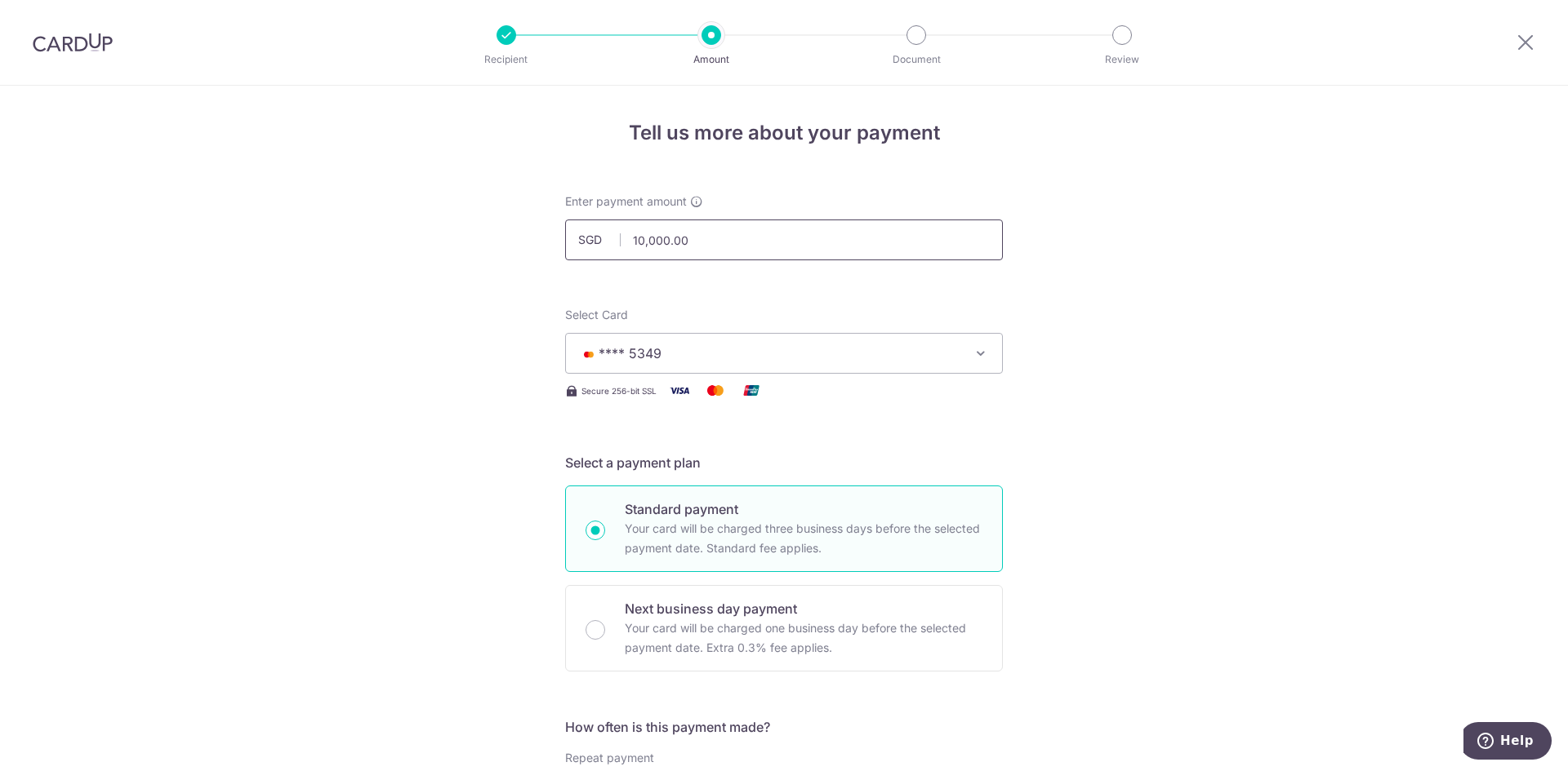
drag, startPoint x: 739, startPoint y: 241, endPoint x: 597, endPoint y: 241, distance: 142.0
click at [597, 241] on div "SGD 10,000.00 10000.00" at bounding box center [784, 240] width 438 height 41
drag, startPoint x: 756, startPoint y: 240, endPoint x: 549, endPoint y: 236, distance: 207.0
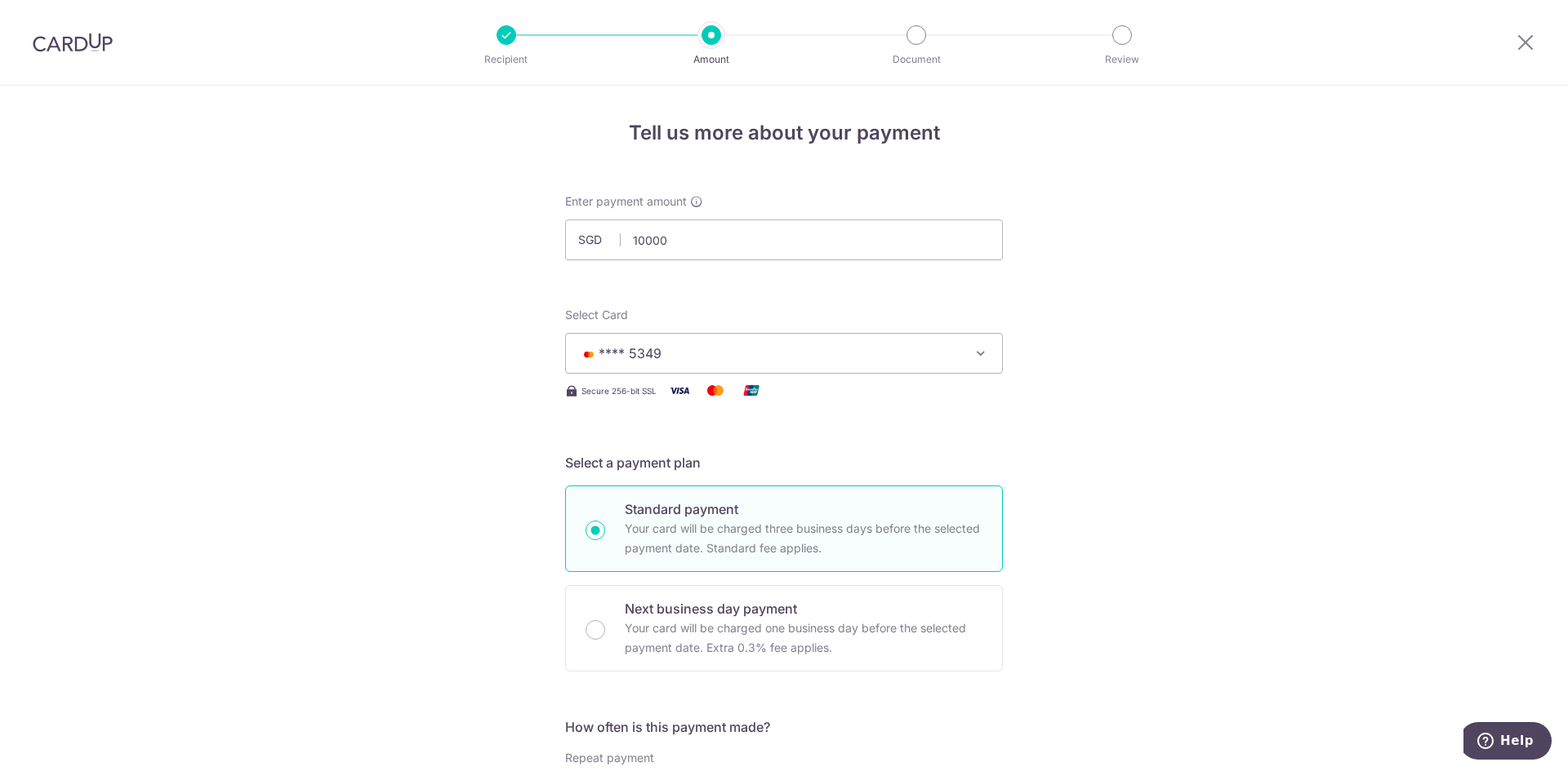
type input "10,000.00"
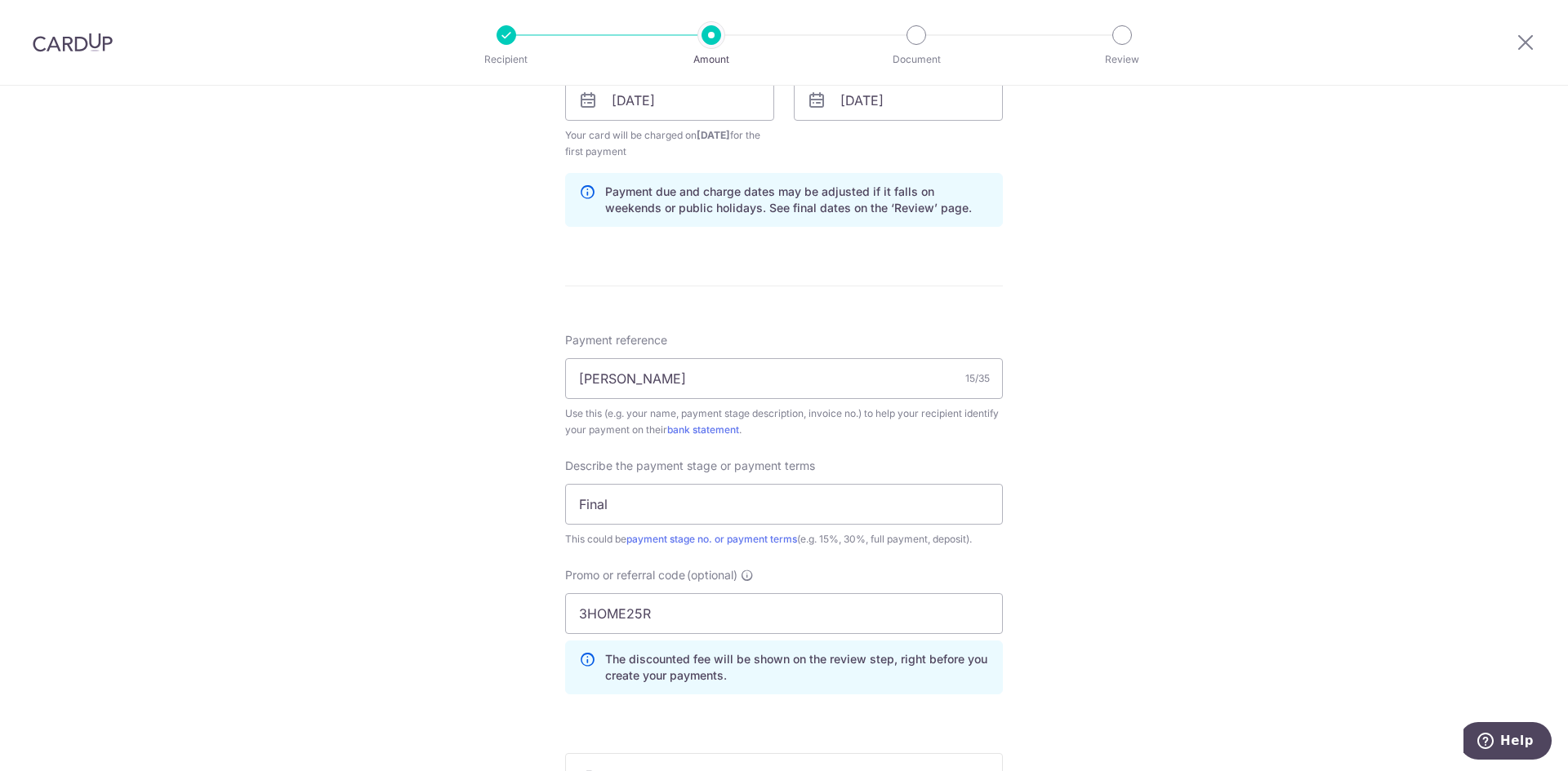
scroll to position [817, 0]
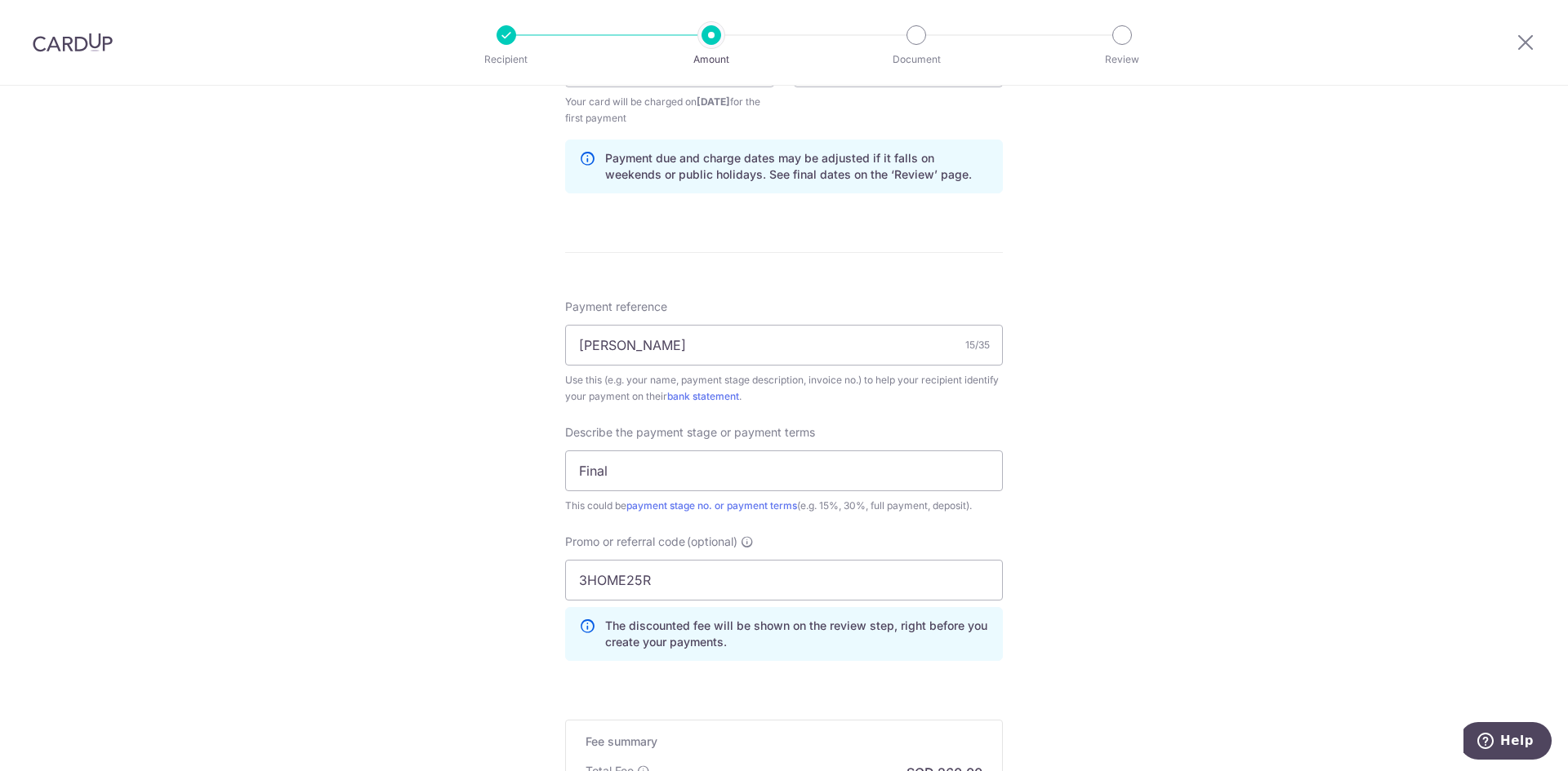
click at [1214, 550] on div "Tell us more about your payment Enter payment amount SGD 10,000.00 10000.00 Sel…" at bounding box center [784, 140] width 1568 height 1743
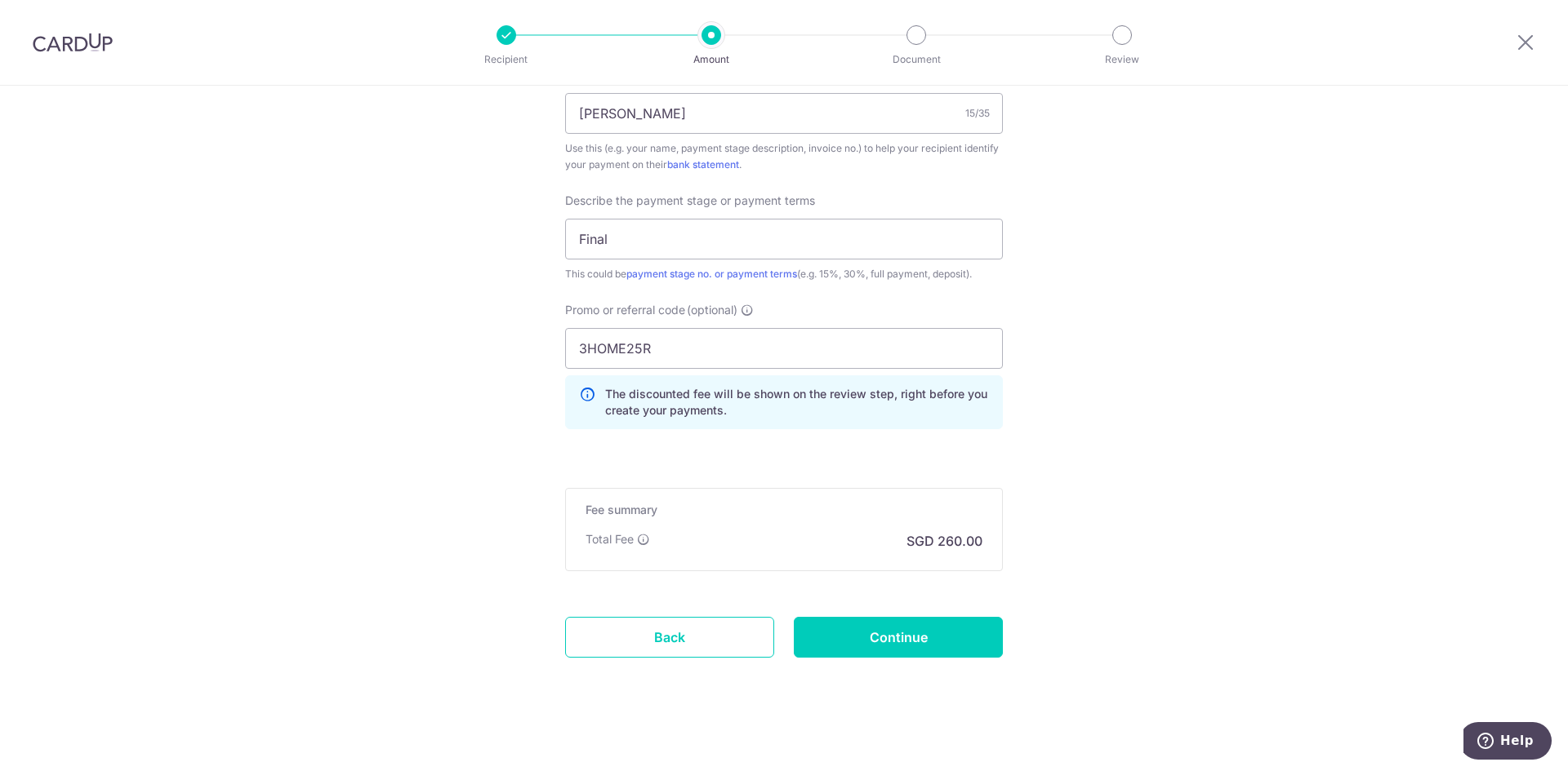
scroll to position [1057, 0]
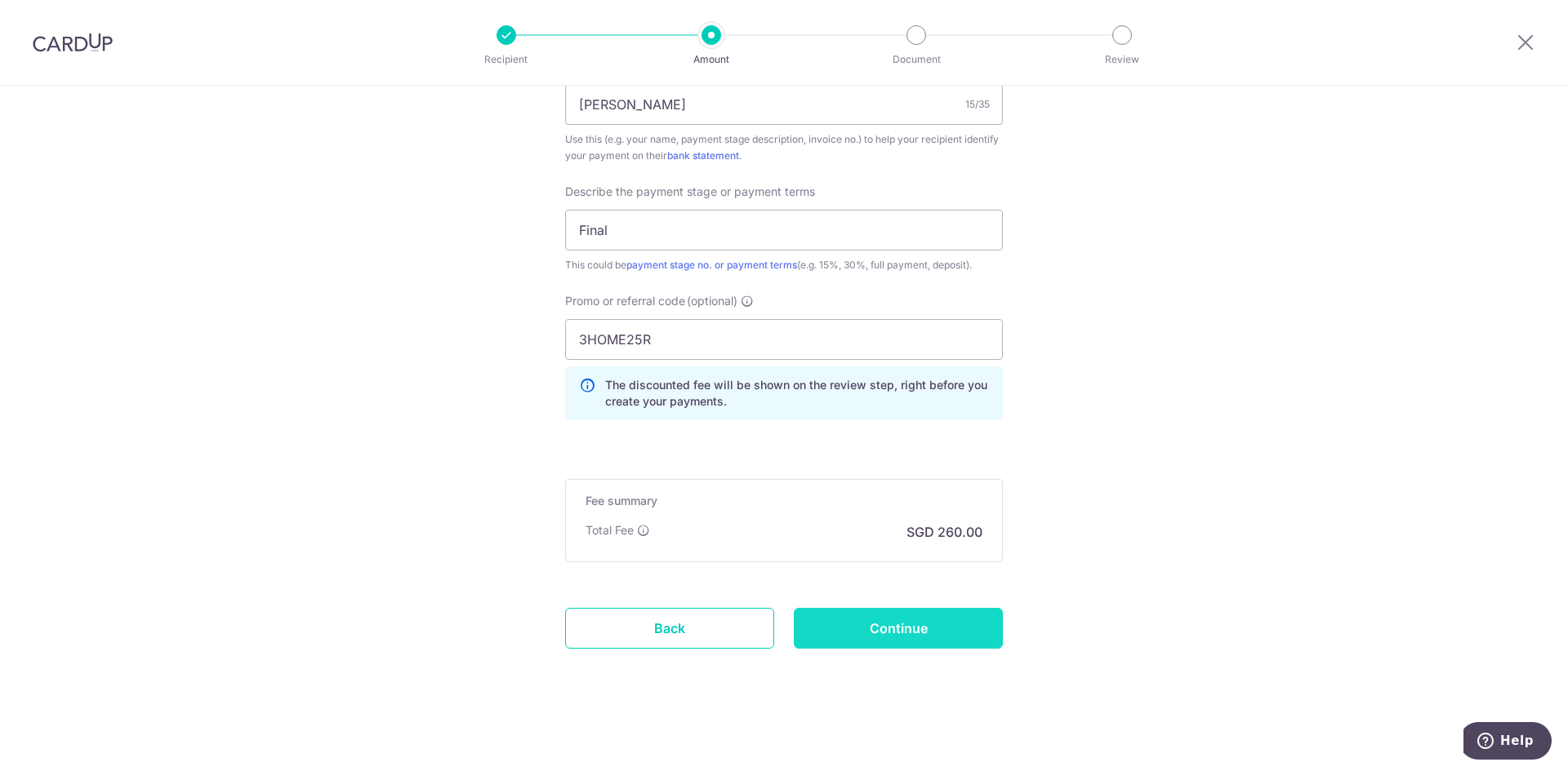
click at [965, 627] on input "Continue" at bounding box center [898, 628] width 209 height 41
type input "Create Schedule"
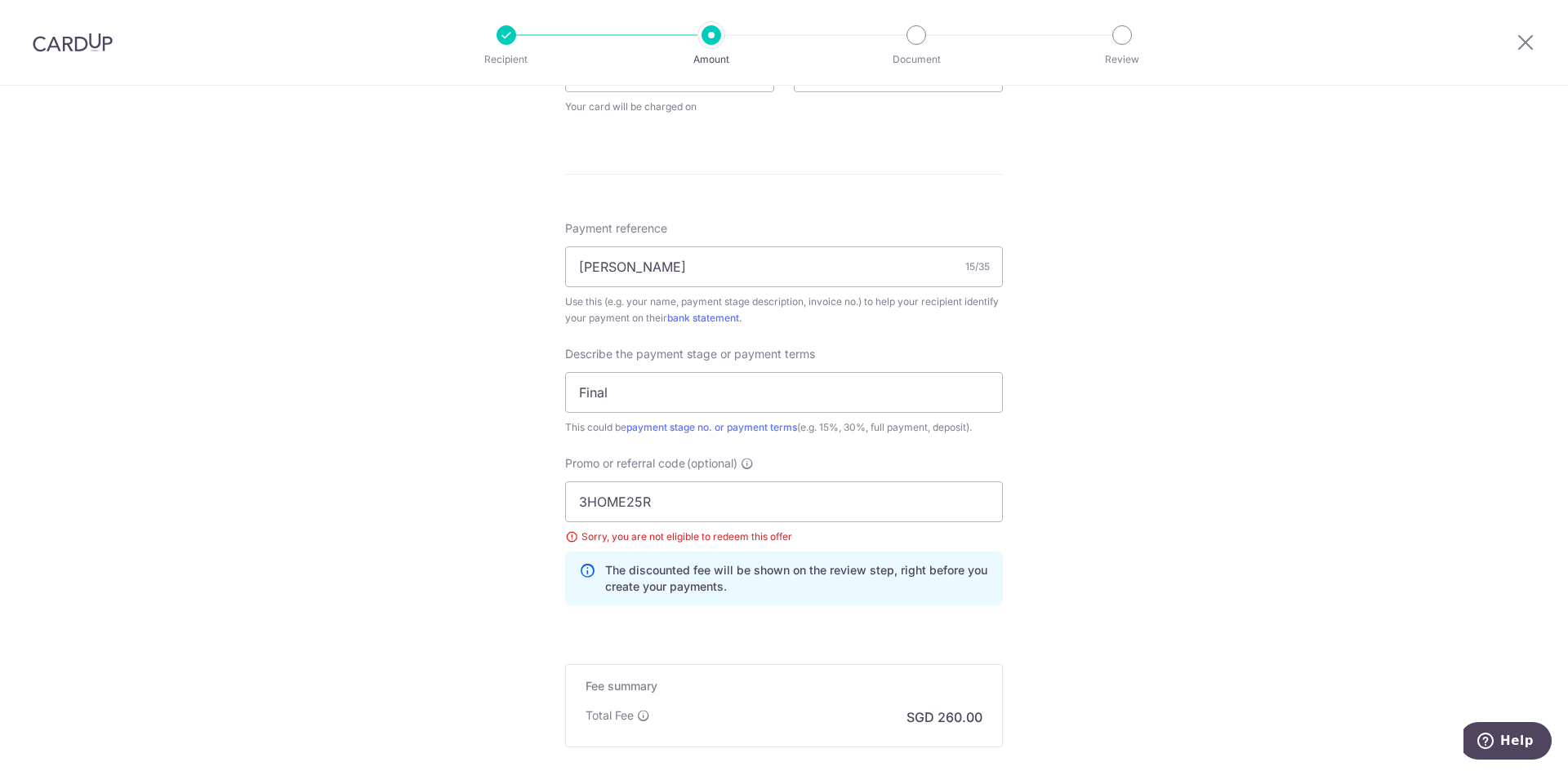
scroll to position [817, 0]
click at [731, 540] on div "Sorry, you are not eligible to redeem this offer" at bounding box center [784, 532] width 438 height 16
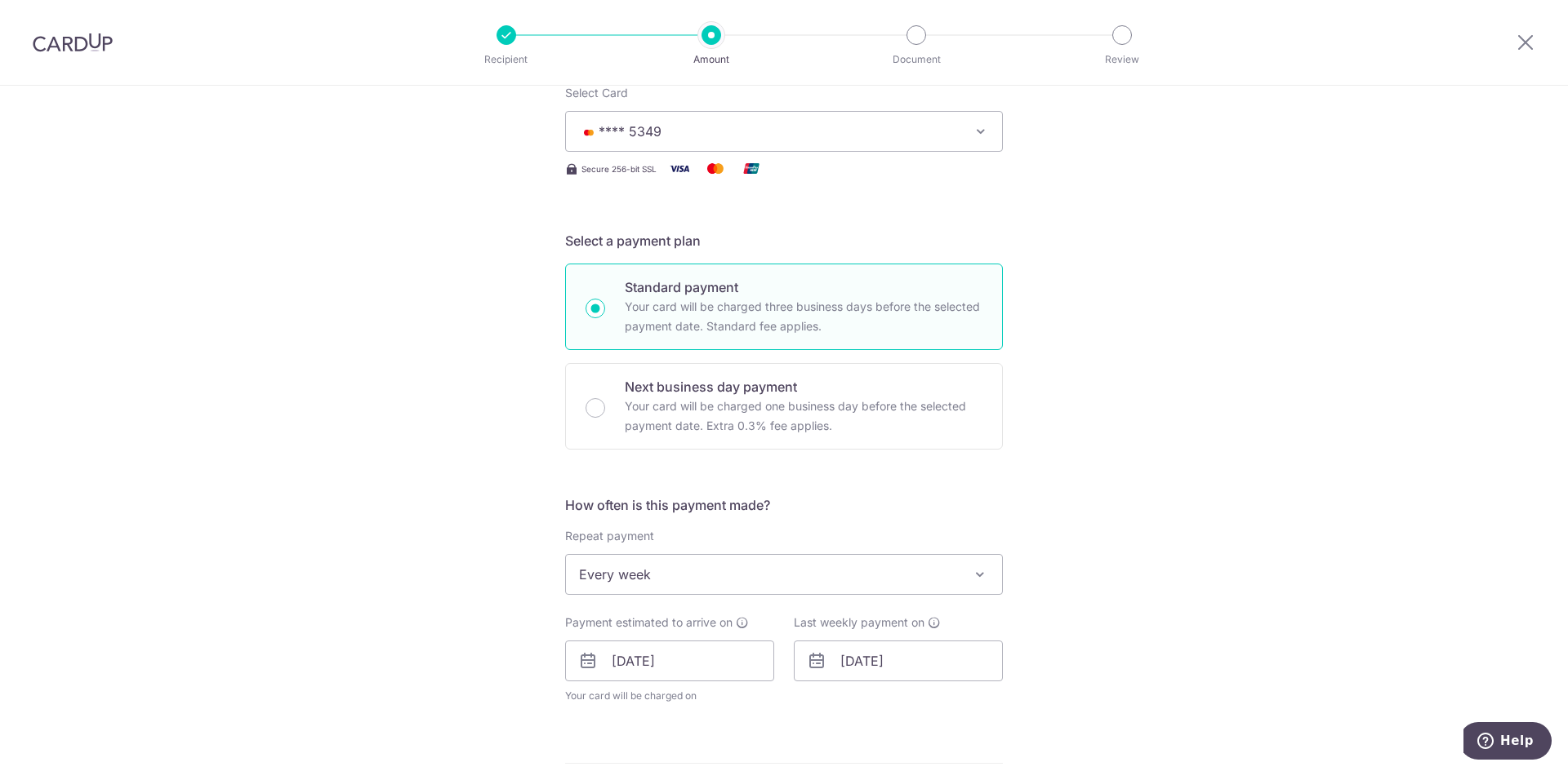
scroll to position [0, 0]
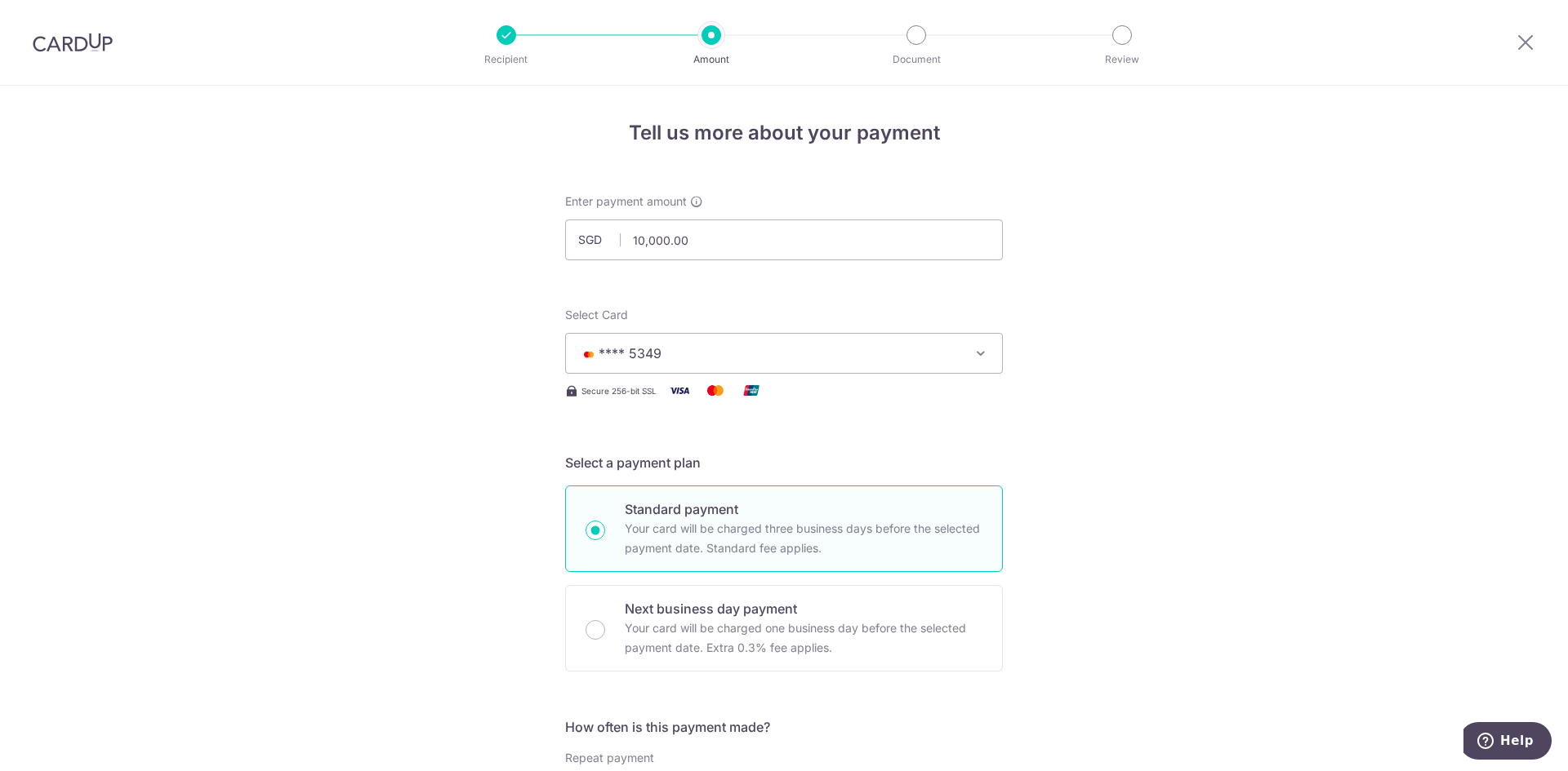
click at [674, 367] on button "**** 5349" at bounding box center [784, 353] width 438 height 41
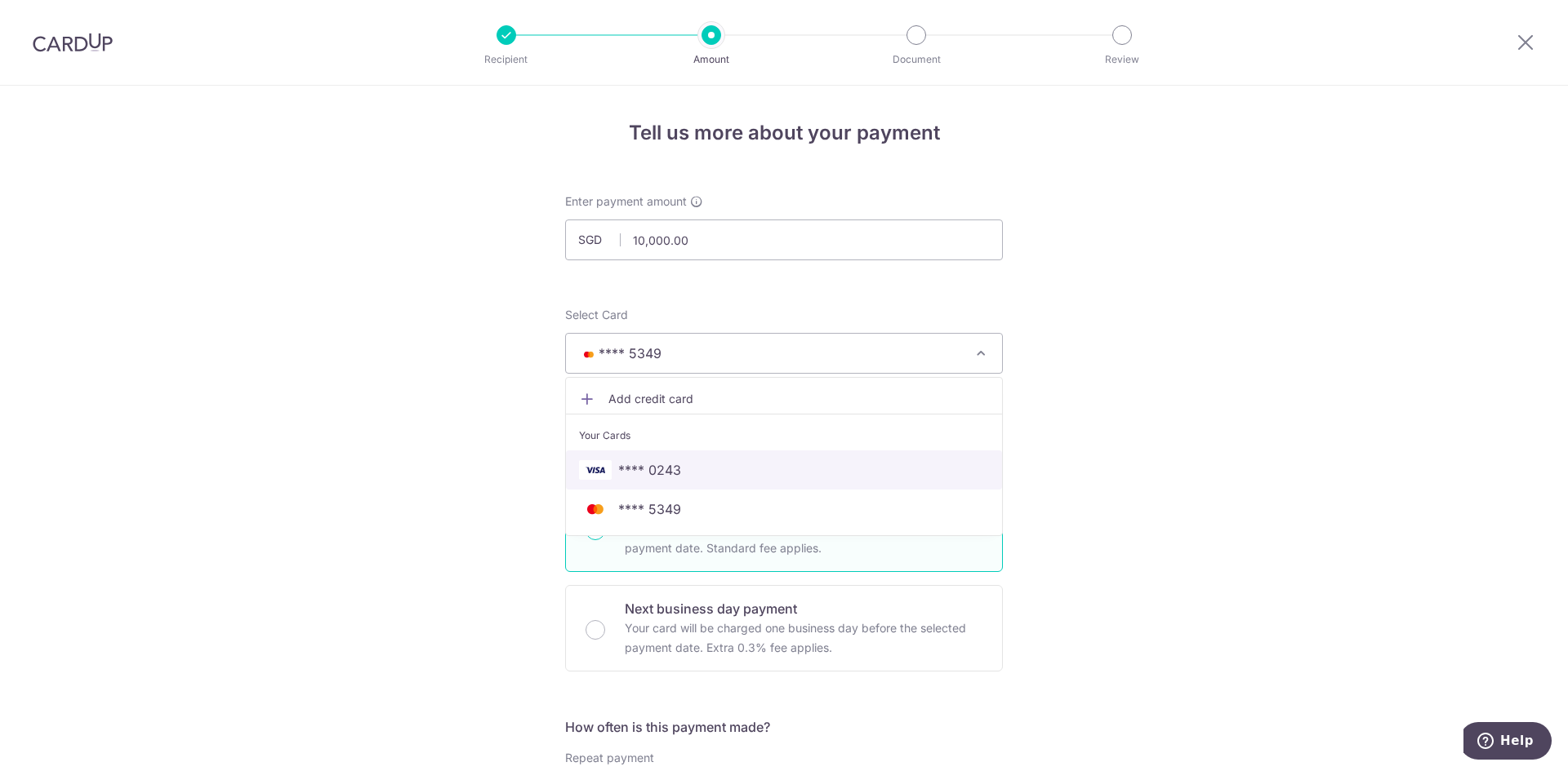
click at [674, 468] on span "**** 0243" at bounding box center [649, 470] width 63 height 20
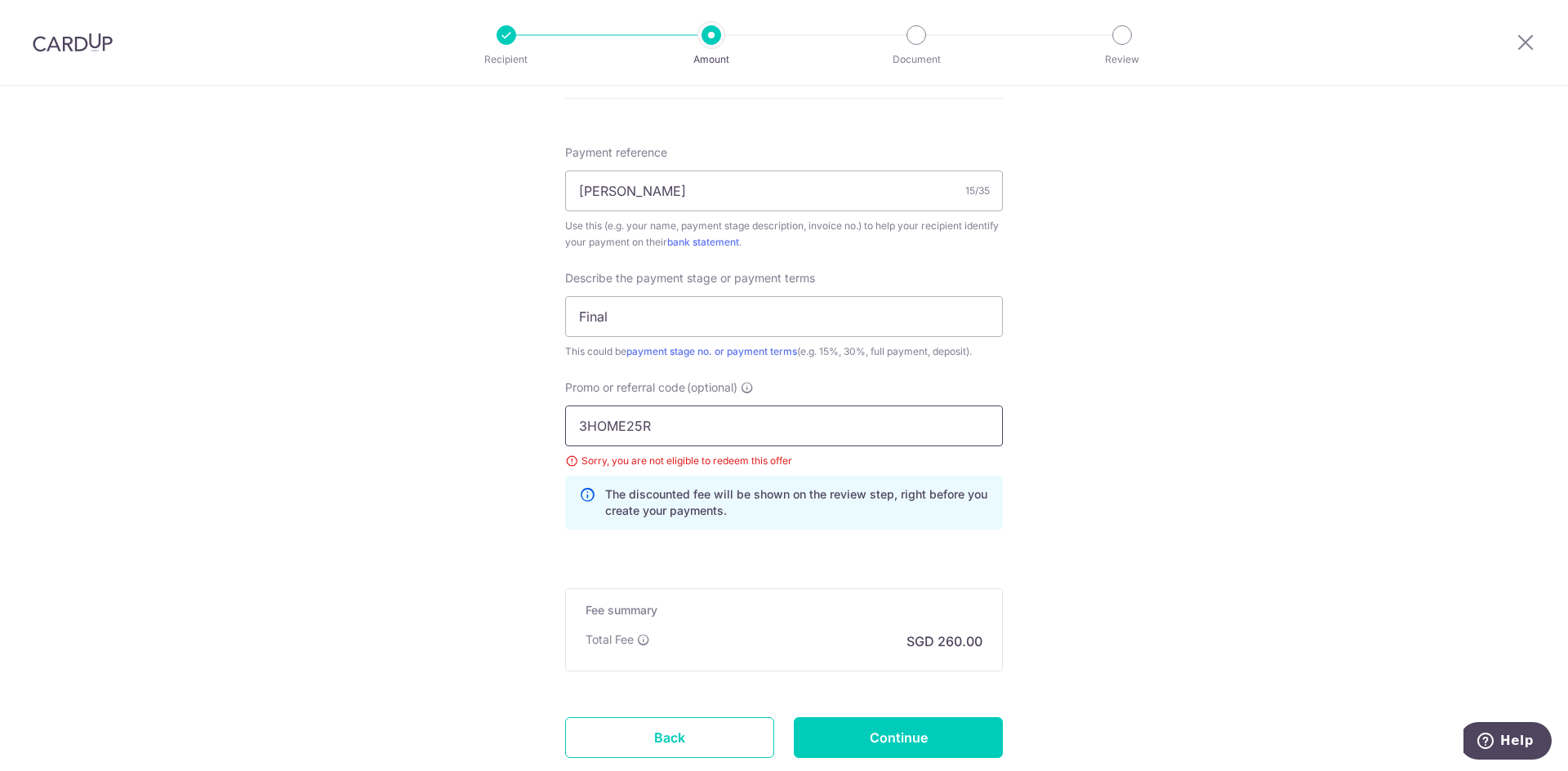
scroll to position [898, 0]
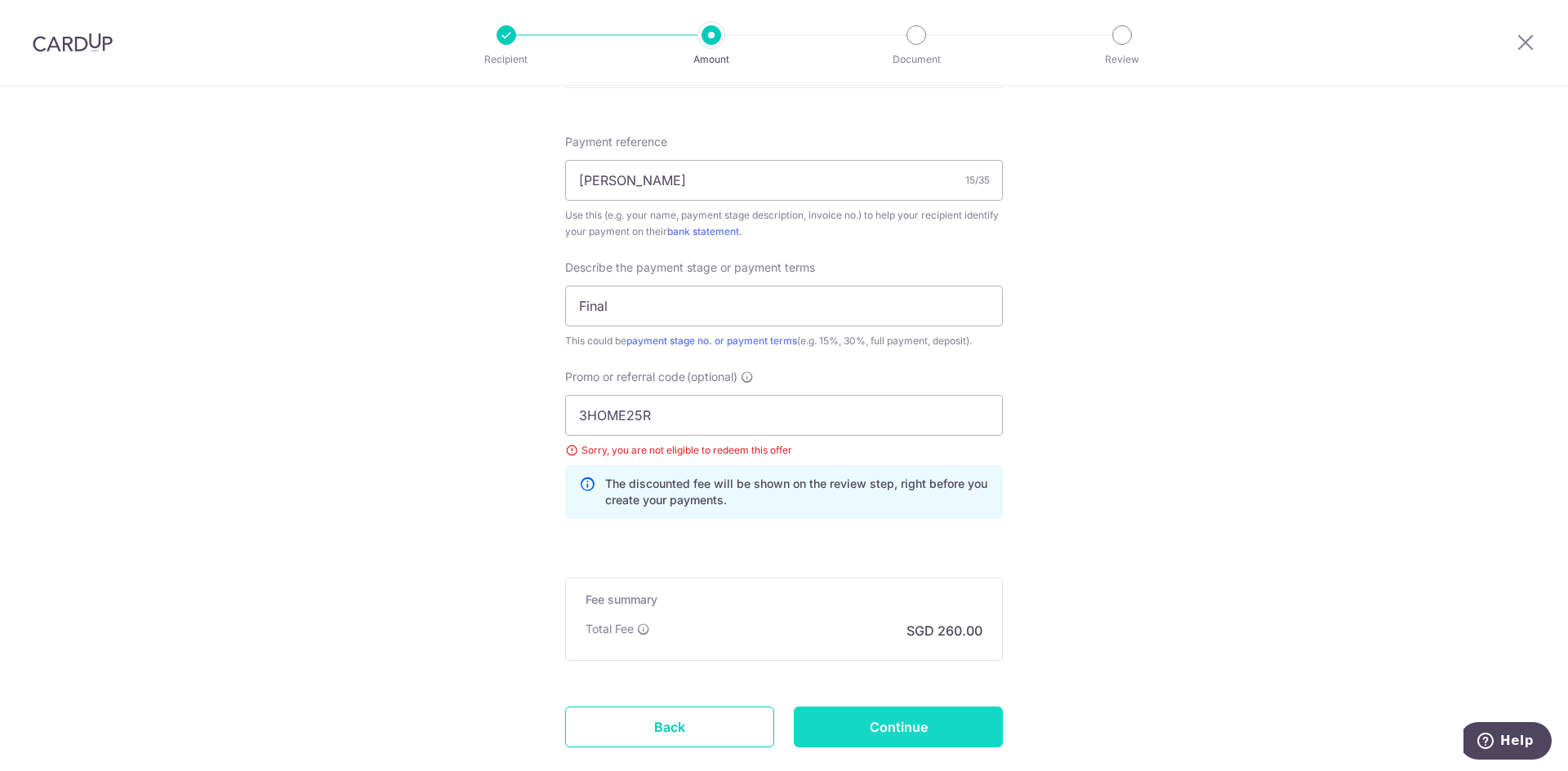
drag, startPoint x: 899, startPoint y: 727, endPoint x: 899, endPoint y: 716, distance: 11.0
click at [899, 722] on input "Continue" at bounding box center [898, 727] width 209 height 41
type input "Update Schedule"
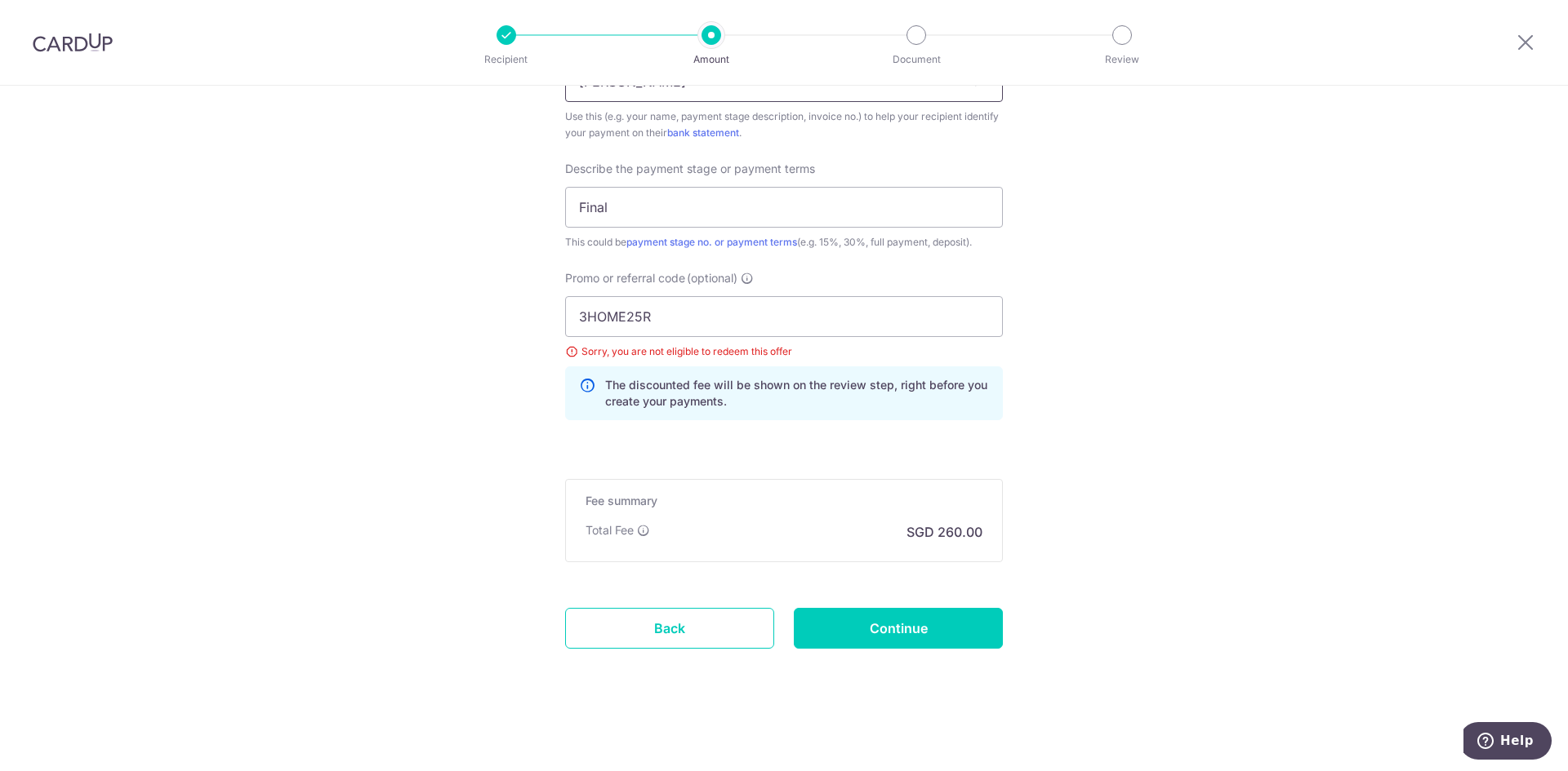
scroll to position [915, 0]
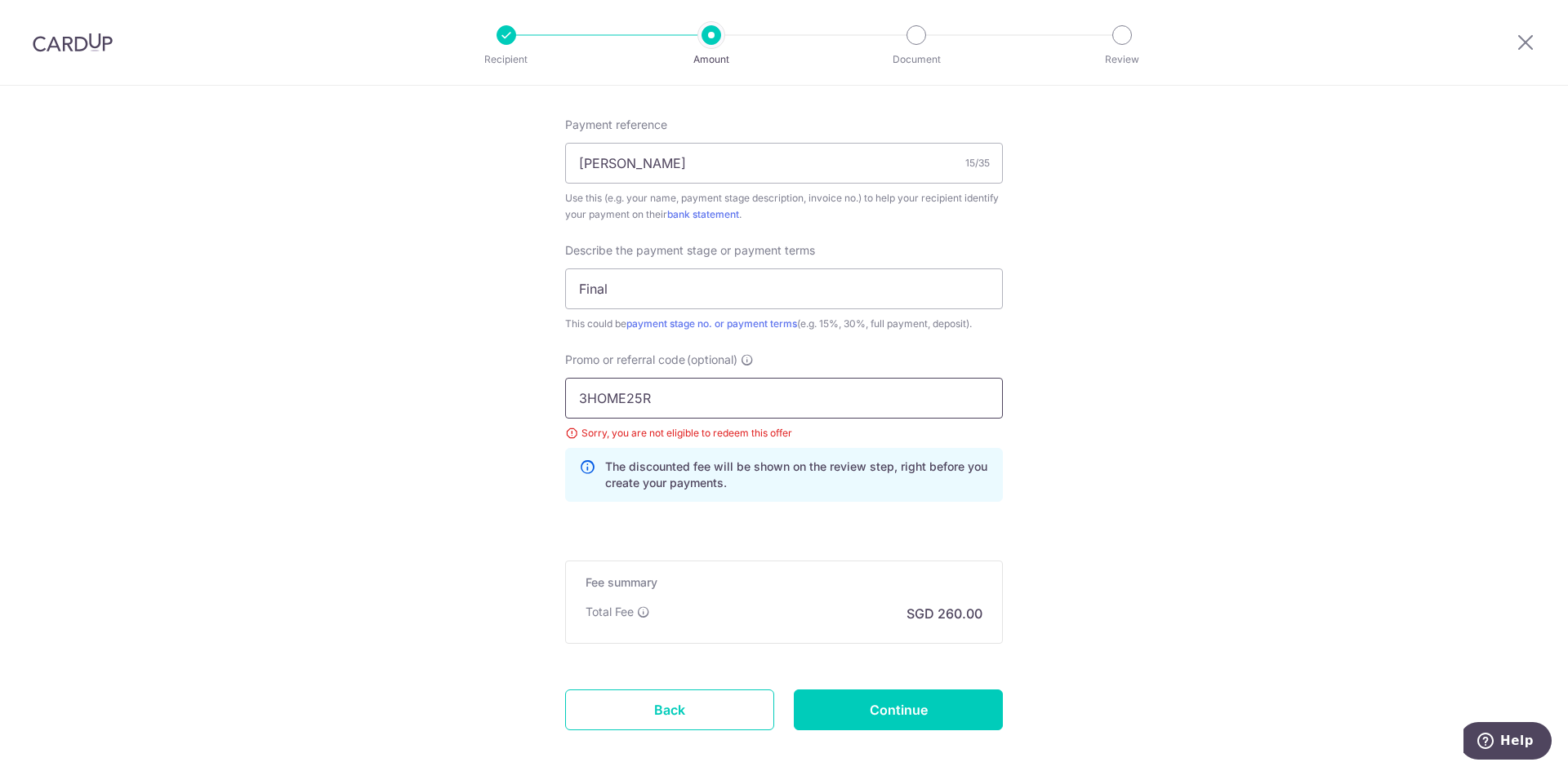
drag, startPoint x: 701, startPoint y: 396, endPoint x: 454, endPoint y: 431, distance: 249.5
click at [454, 431] on div "Tell us more about your payment Enter payment amount SGD 10,000.00 10000.00 Sel…" at bounding box center [784, 12] width 1568 height 1682
paste input "OFF225"
type input "OFF225"
click at [1090, 392] on div "Tell us more about your payment Enter payment amount SGD 10,000.00 10000.00 Sel…" at bounding box center [784, 12] width 1568 height 1682
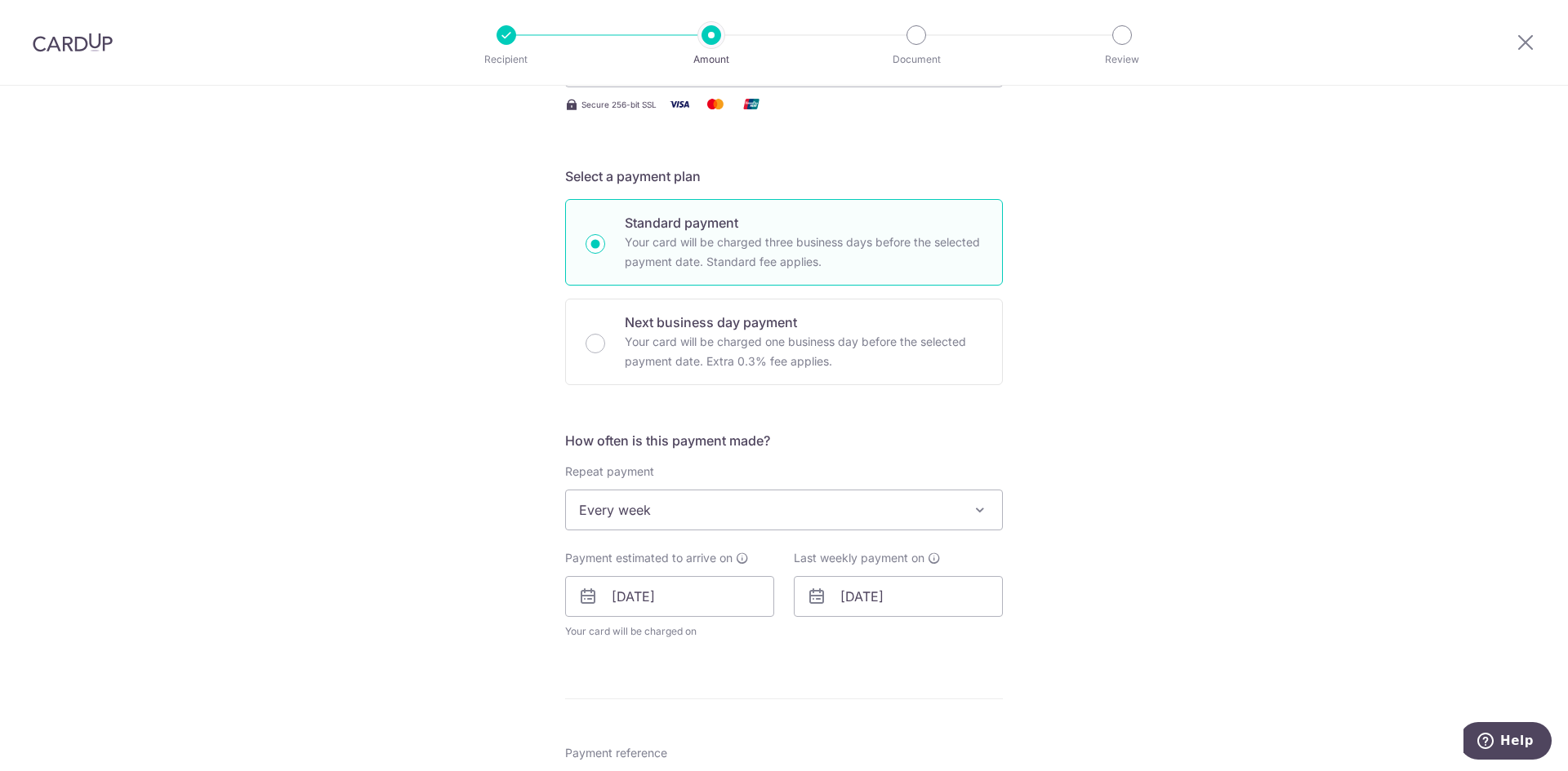
scroll to position [262, 0]
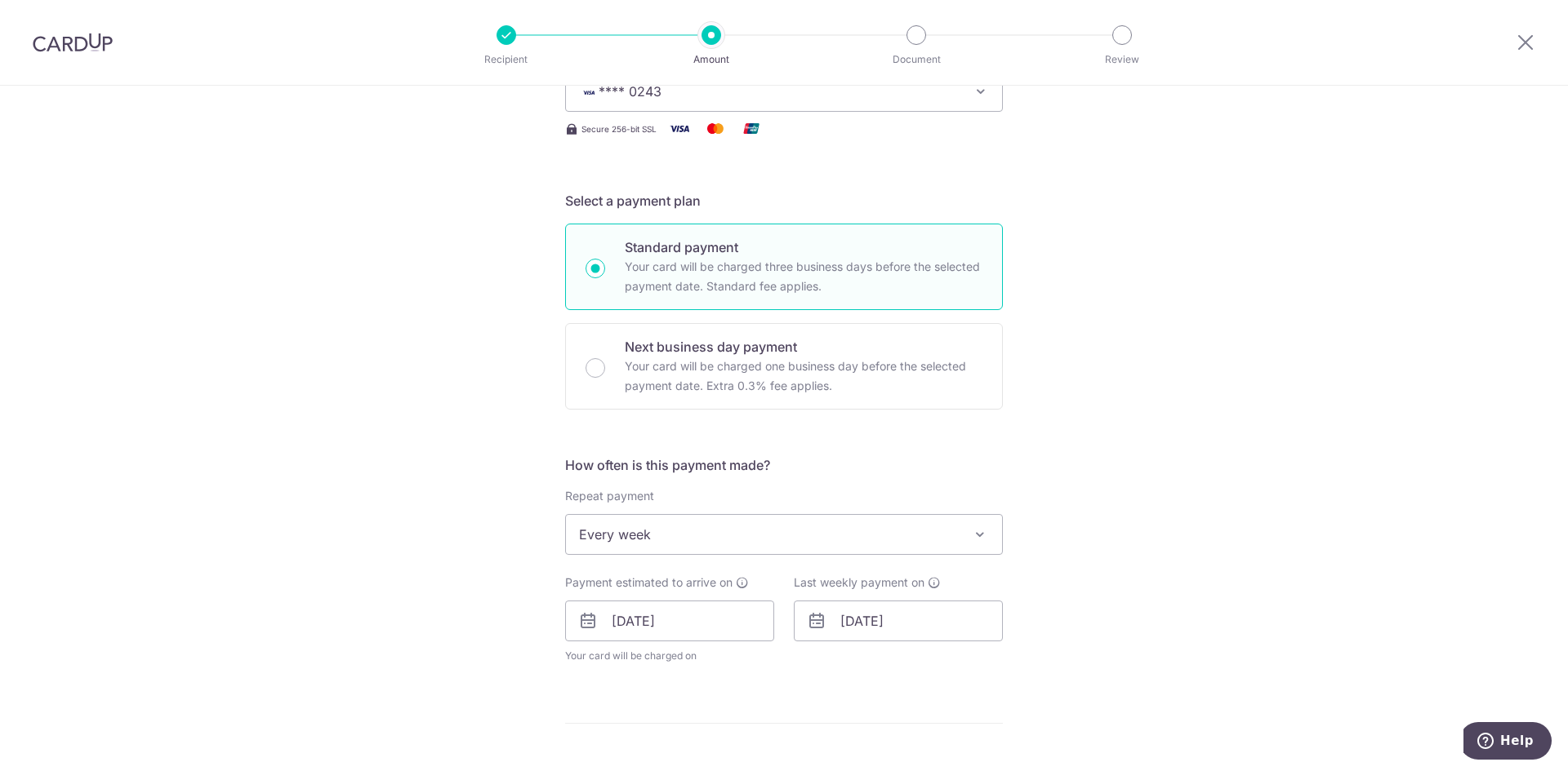
click at [687, 534] on span "Every week" at bounding box center [784, 535] width 436 height 39
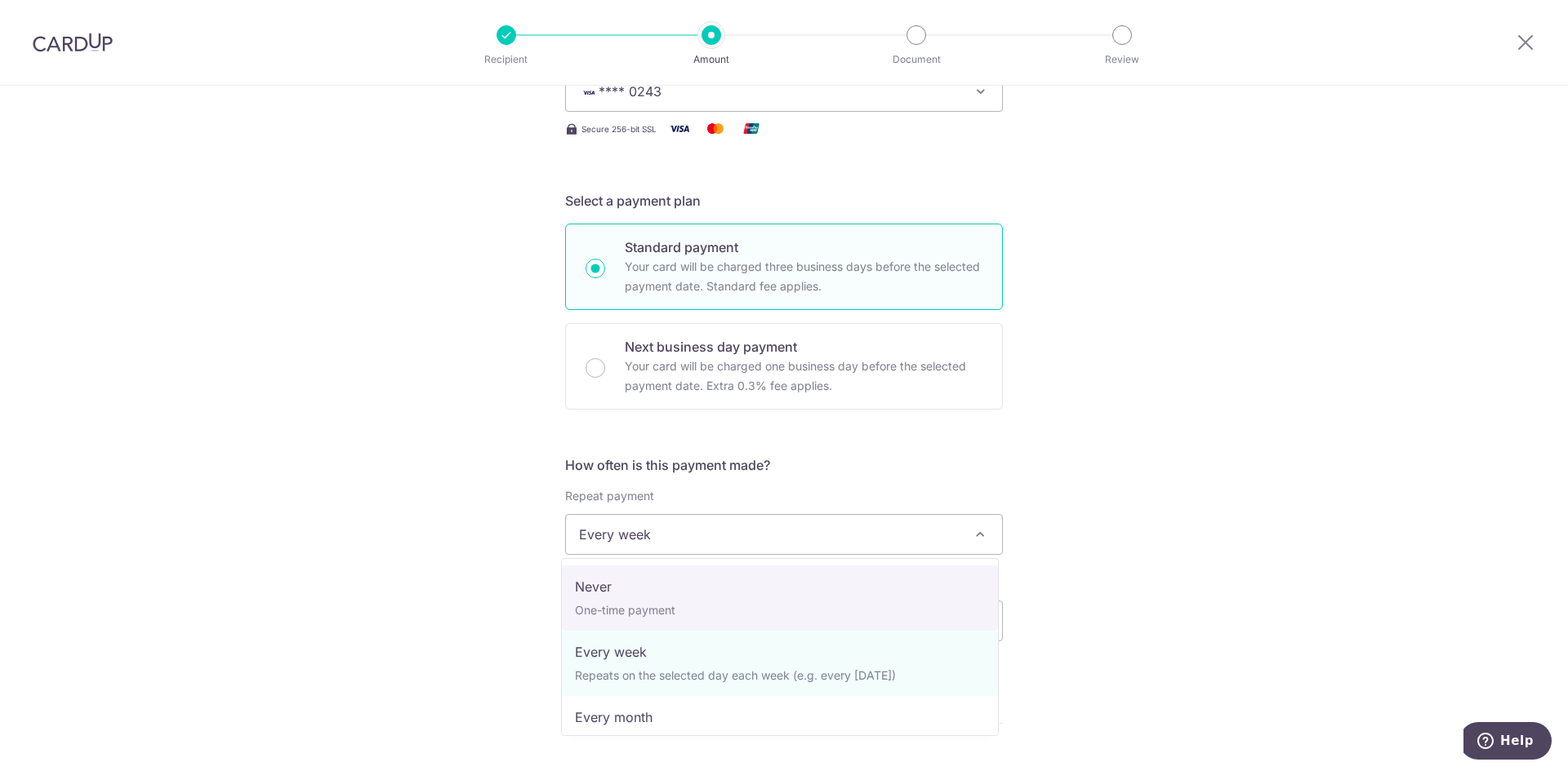
select select "1"
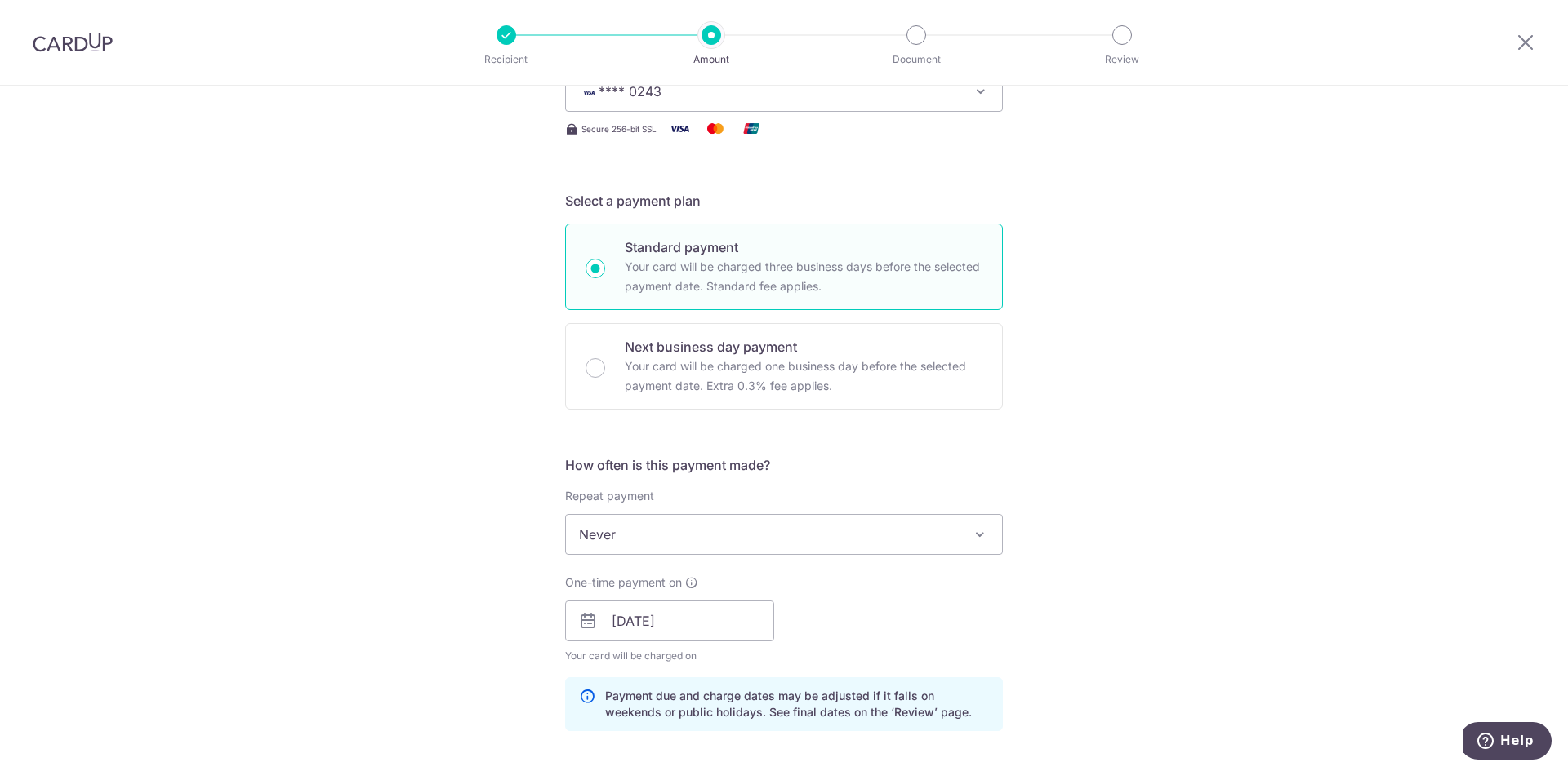
click at [1095, 523] on div "Tell us more about your payment Enter payment amount SGD 10,000.00 10000.00 Sel…" at bounding box center [784, 698] width 1568 height 1749
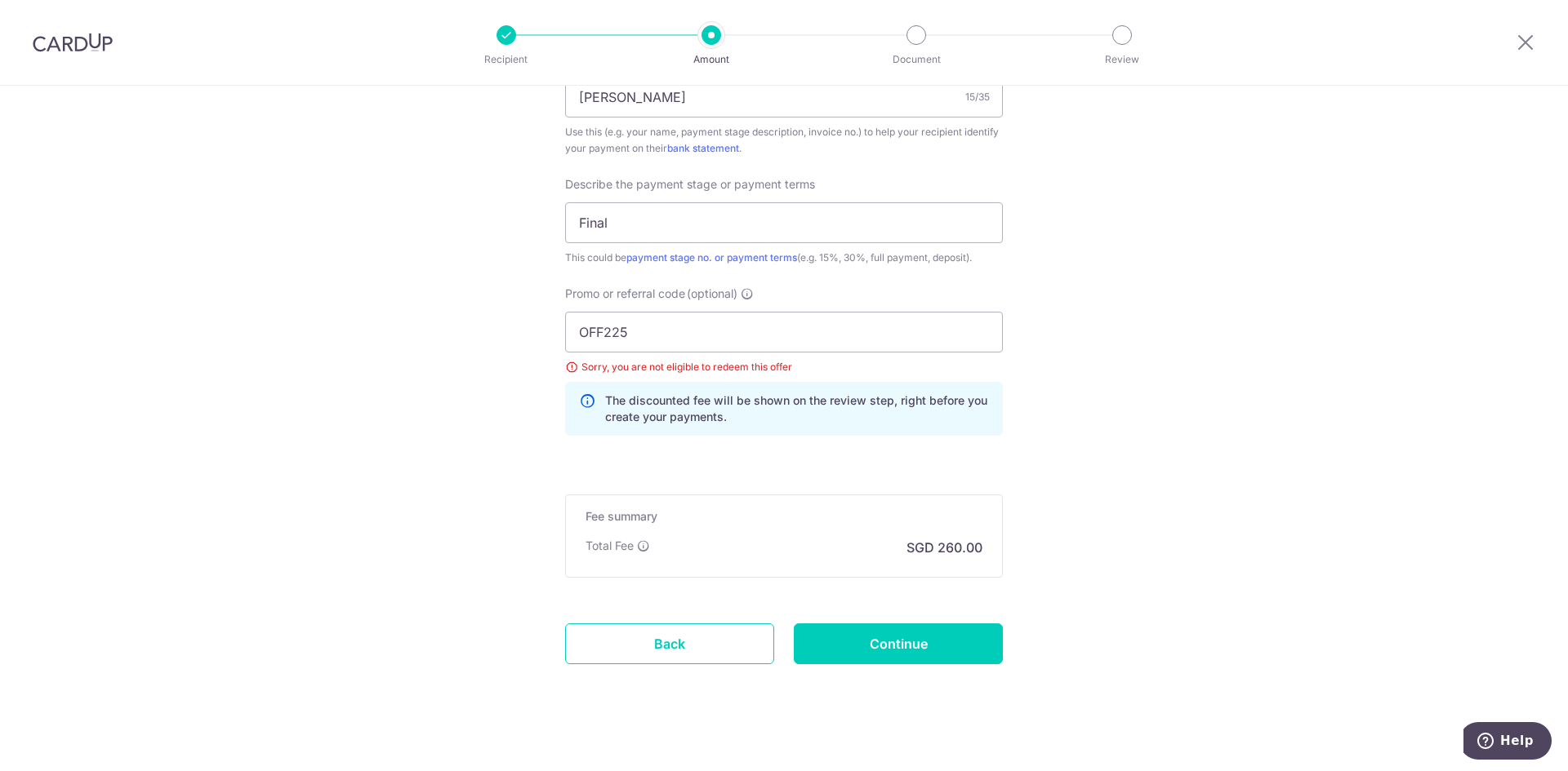
scroll to position [1064, 0]
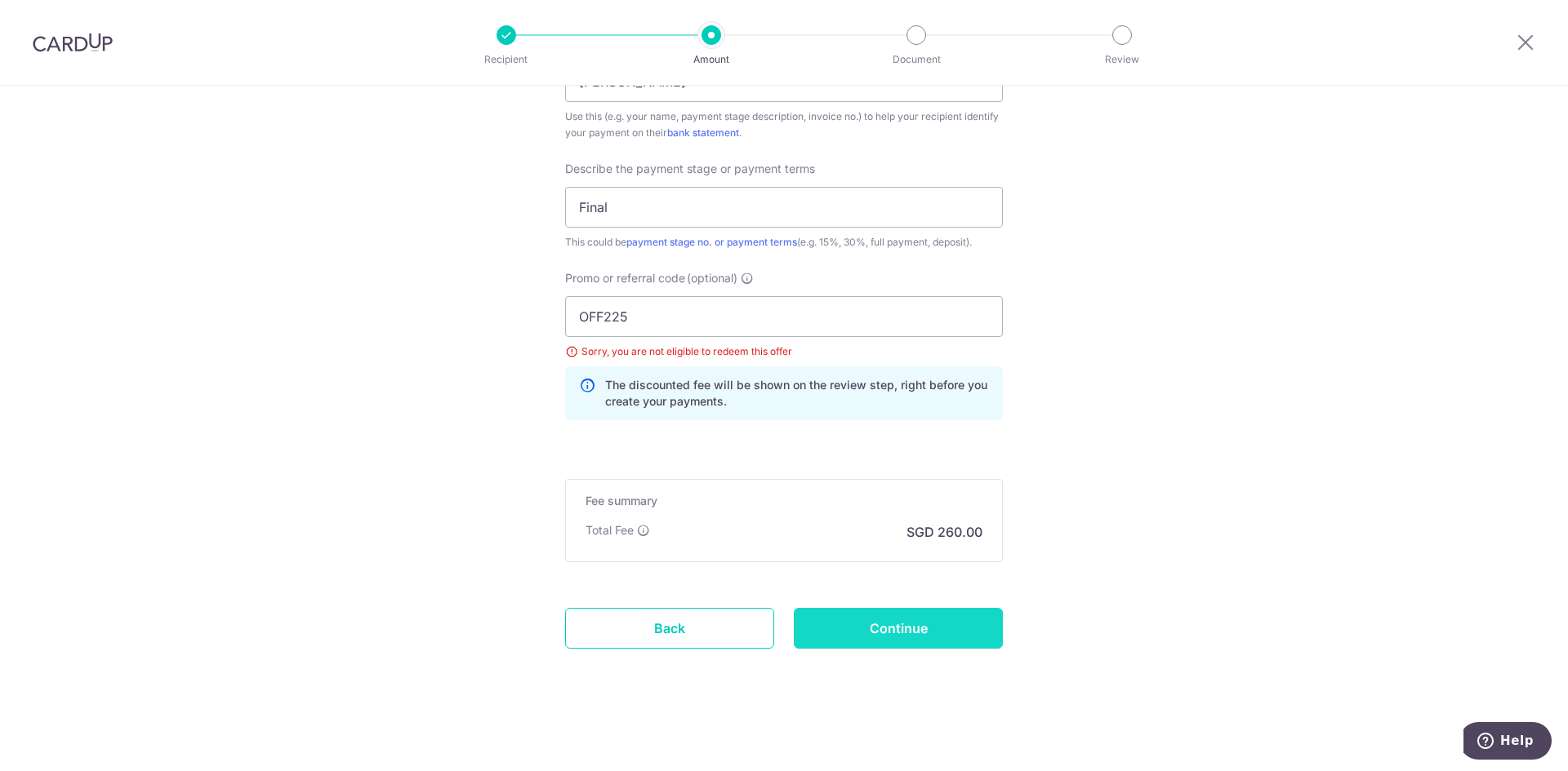
click at [951, 618] on input "Continue" at bounding box center [898, 628] width 209 height 41
type input "Update Schedule"
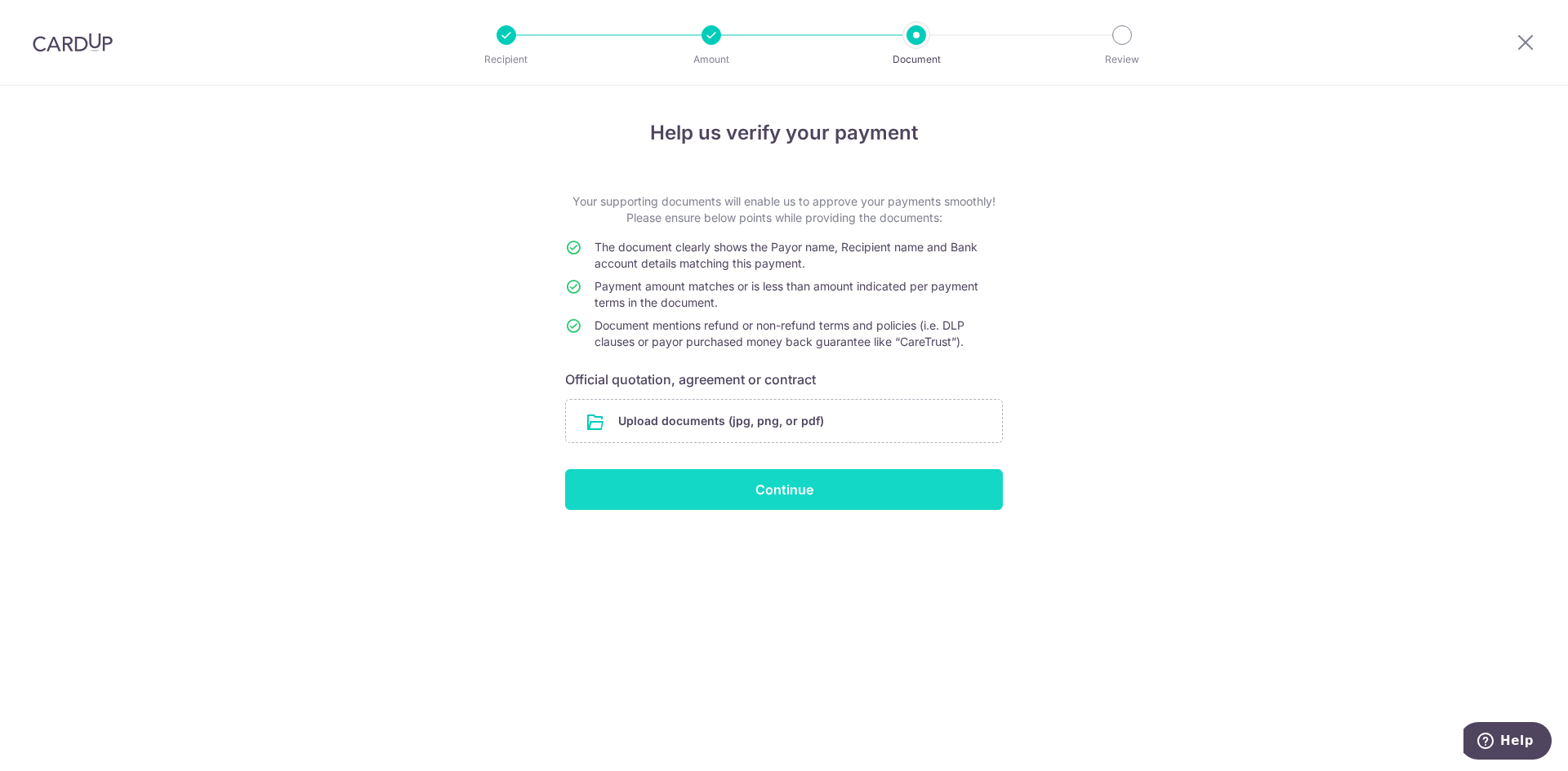
click at [816, 503] on input "Continue" at bounding box center [784, 490] width 438 height 41
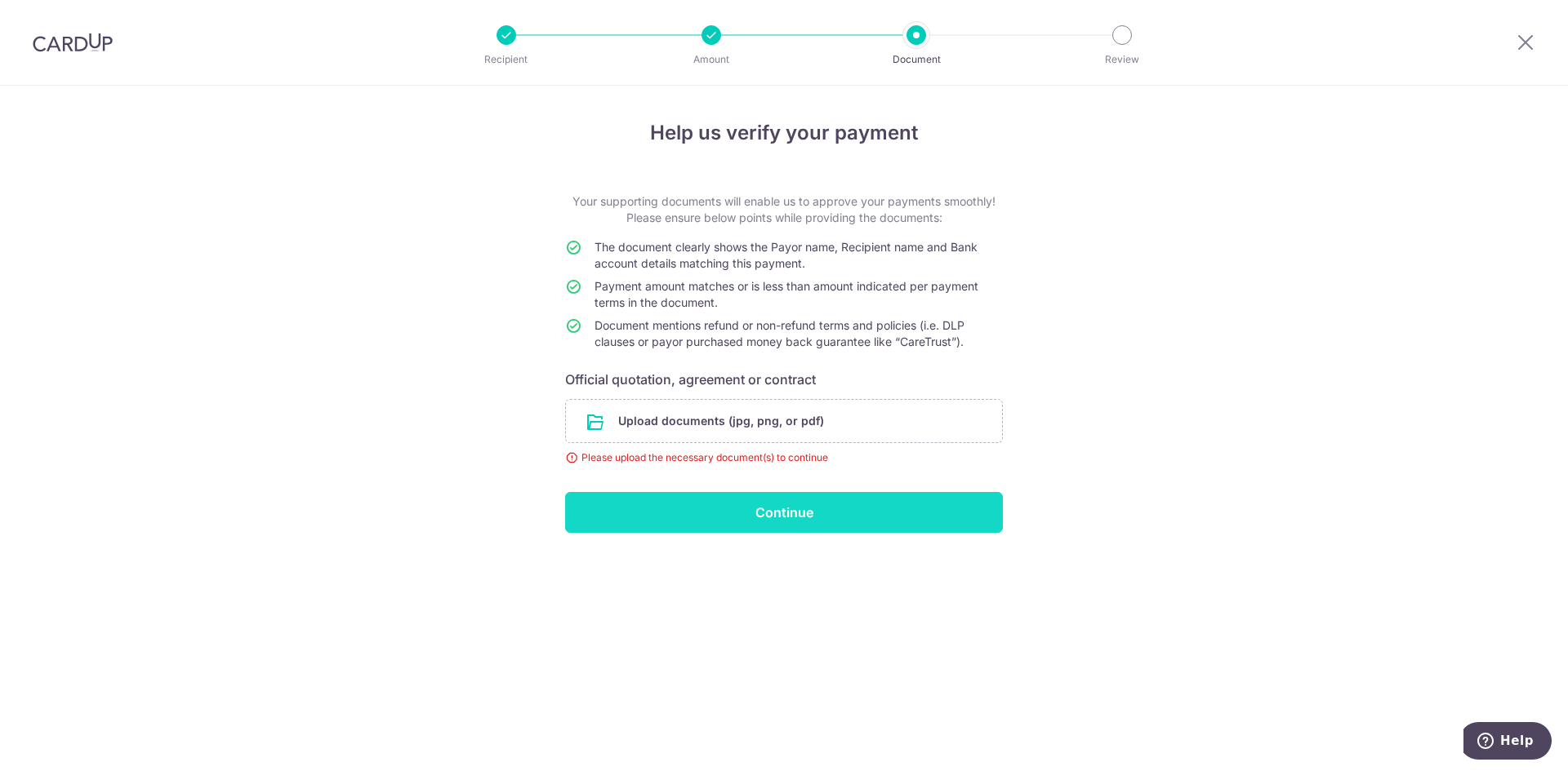
click at [810, 519] on input "Continue" at bounding box center [784, 512] width 438 height 41
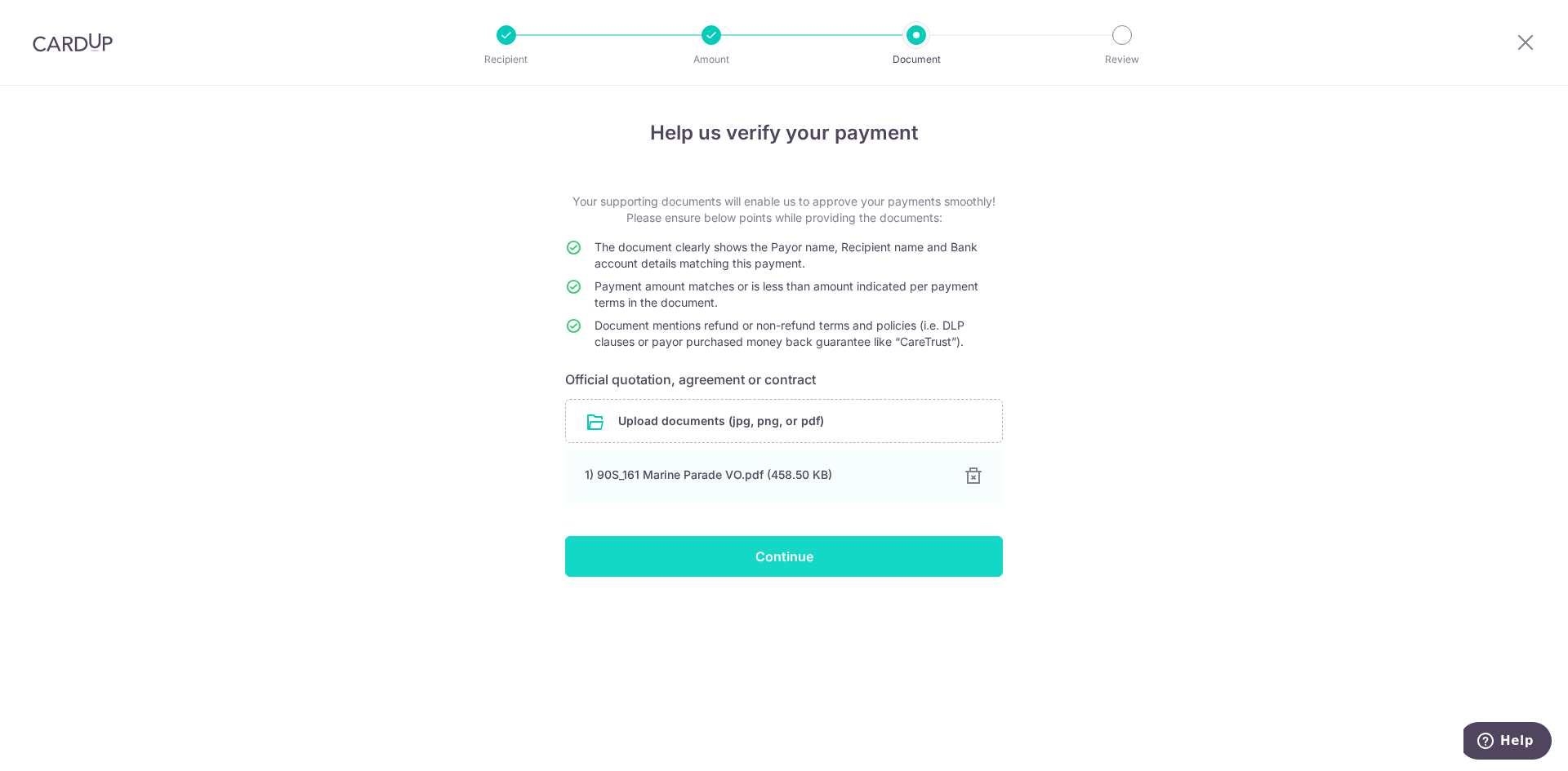
click at [727, 560] on input "Continue" at bounding box center [784, 557] width 438 height 41
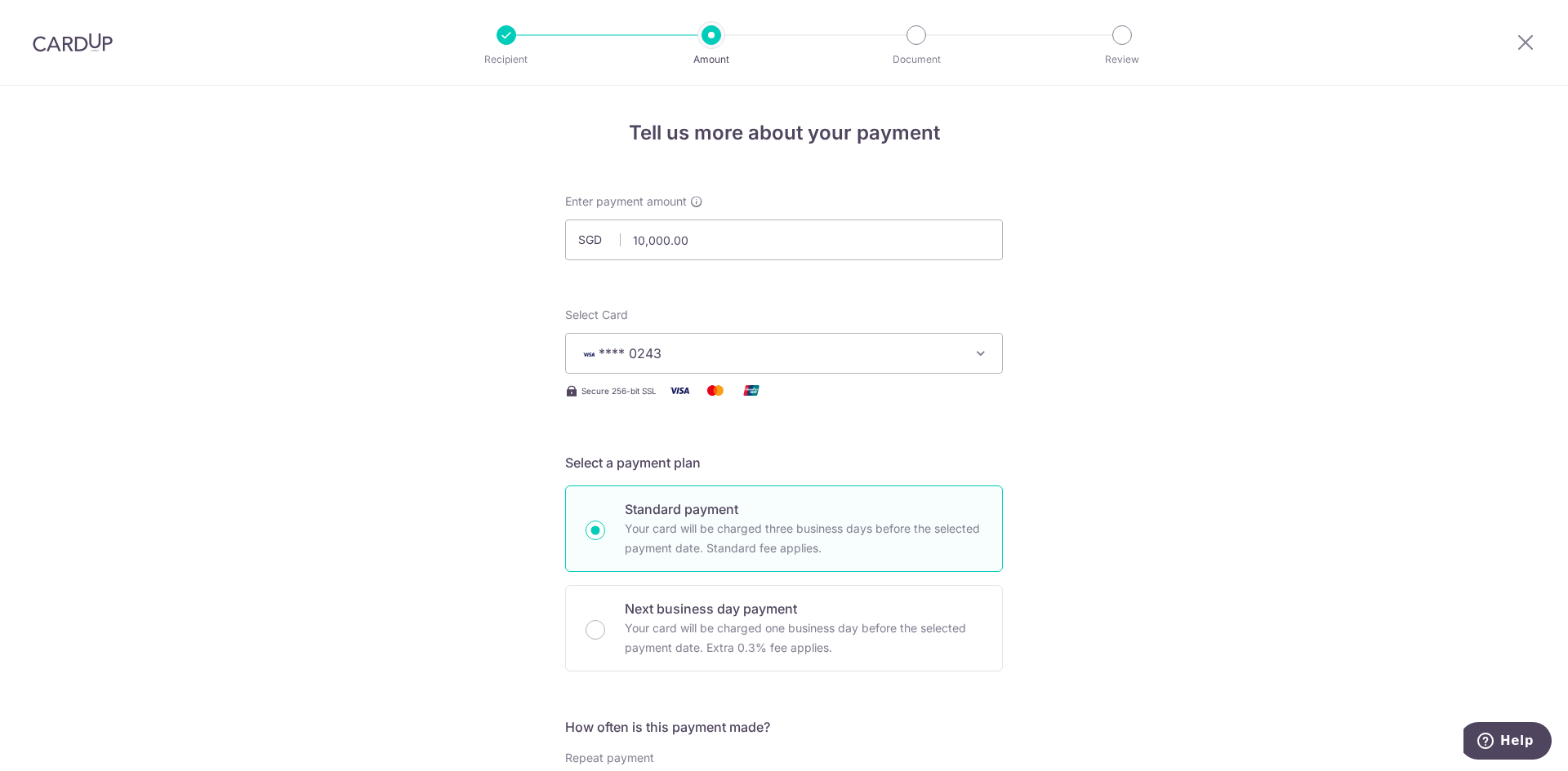
click at [594, 354] on img "button" at bounding box center [588, 354] width 20 height 12
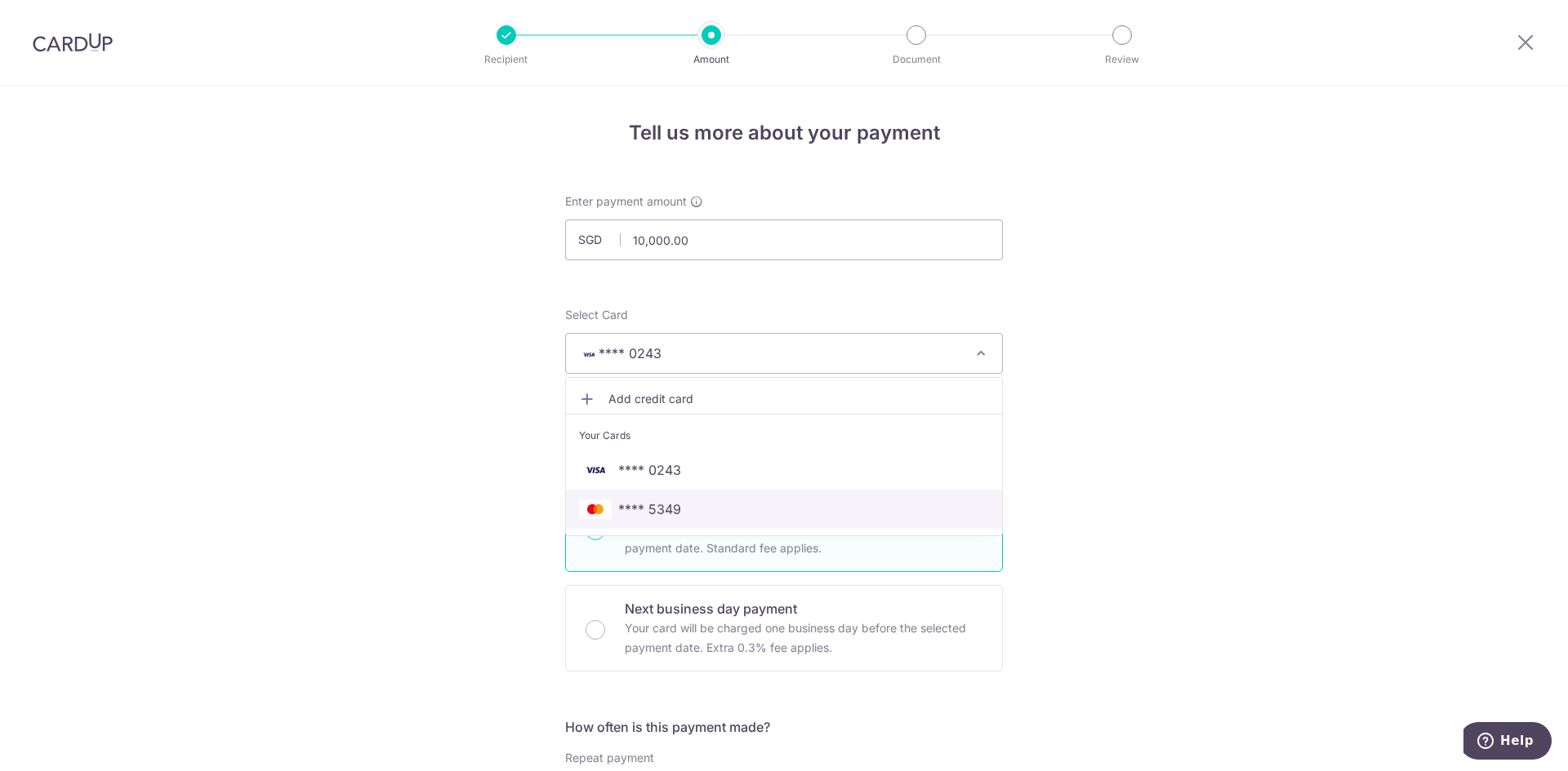
click at [678, 504] on span "**** 5349" at bounding box center [783, 510] width 410 height 20
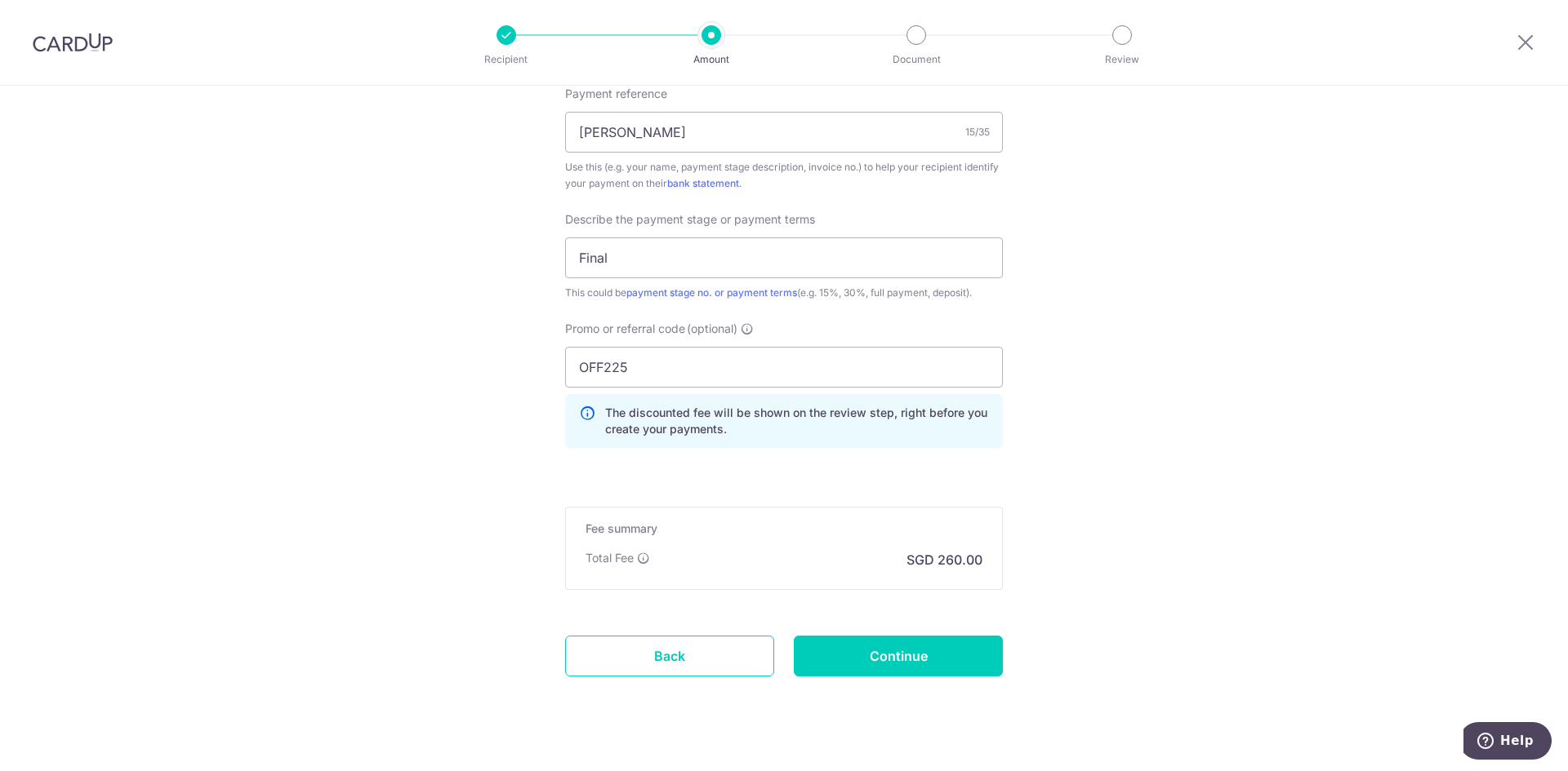
scroll to position [1040, 0]
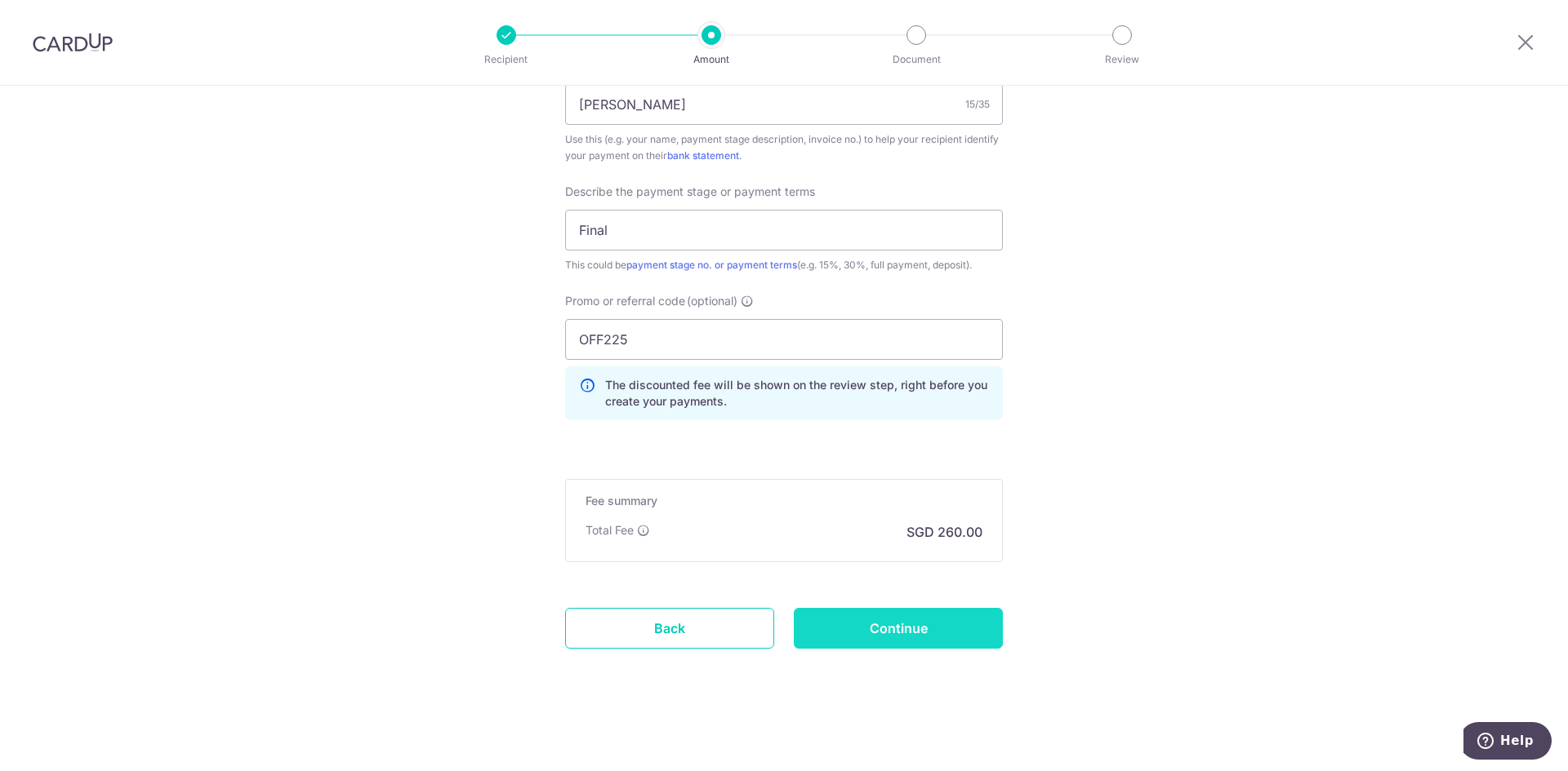
click at [890, 644] on input "Continue" at bounding box center [898, 628] width 209 height 41
type input "Update Schedule"
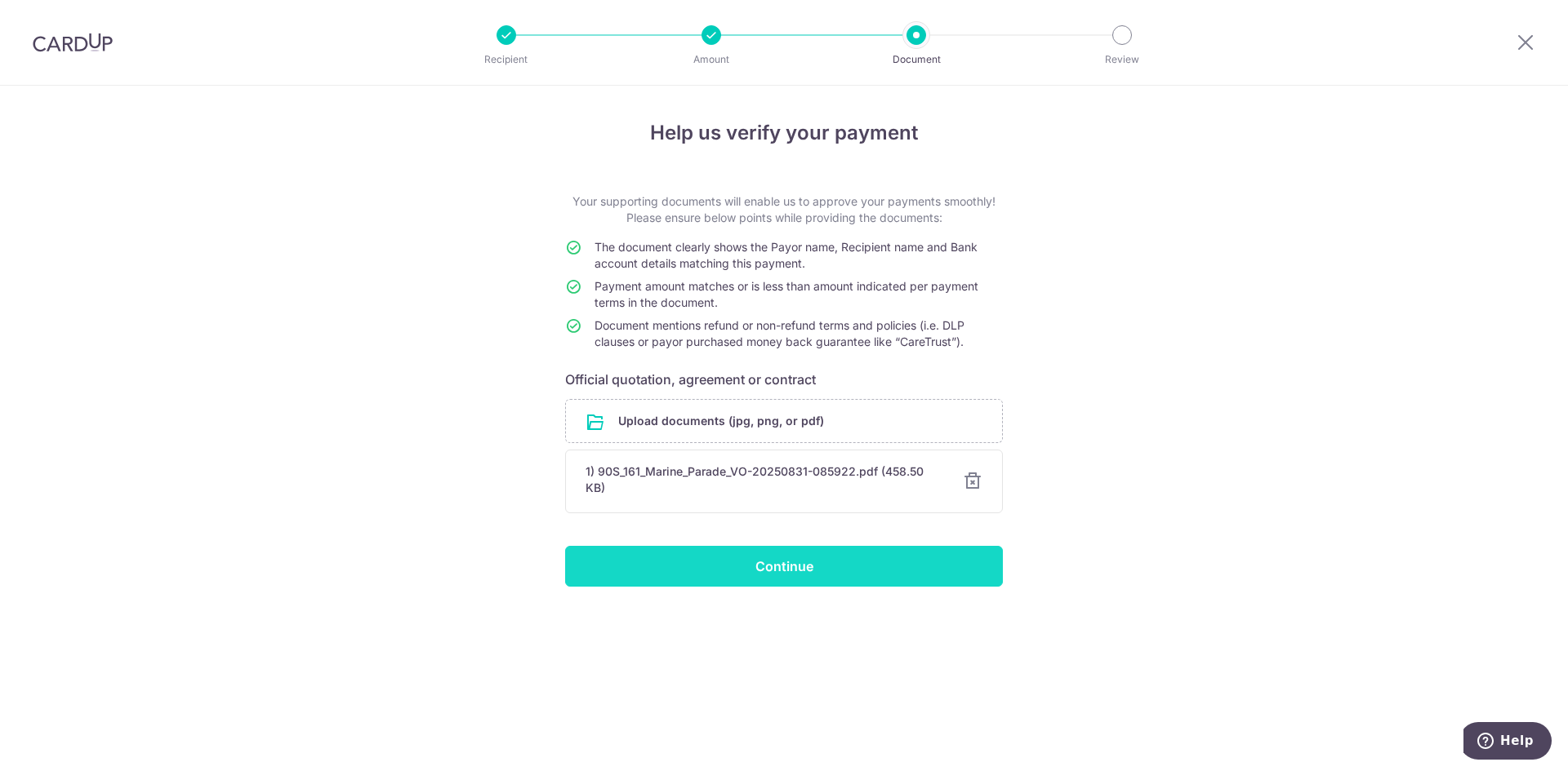
click at [873, 583] on input "Continue" at bounding box center [784, 567] width 438 height 41
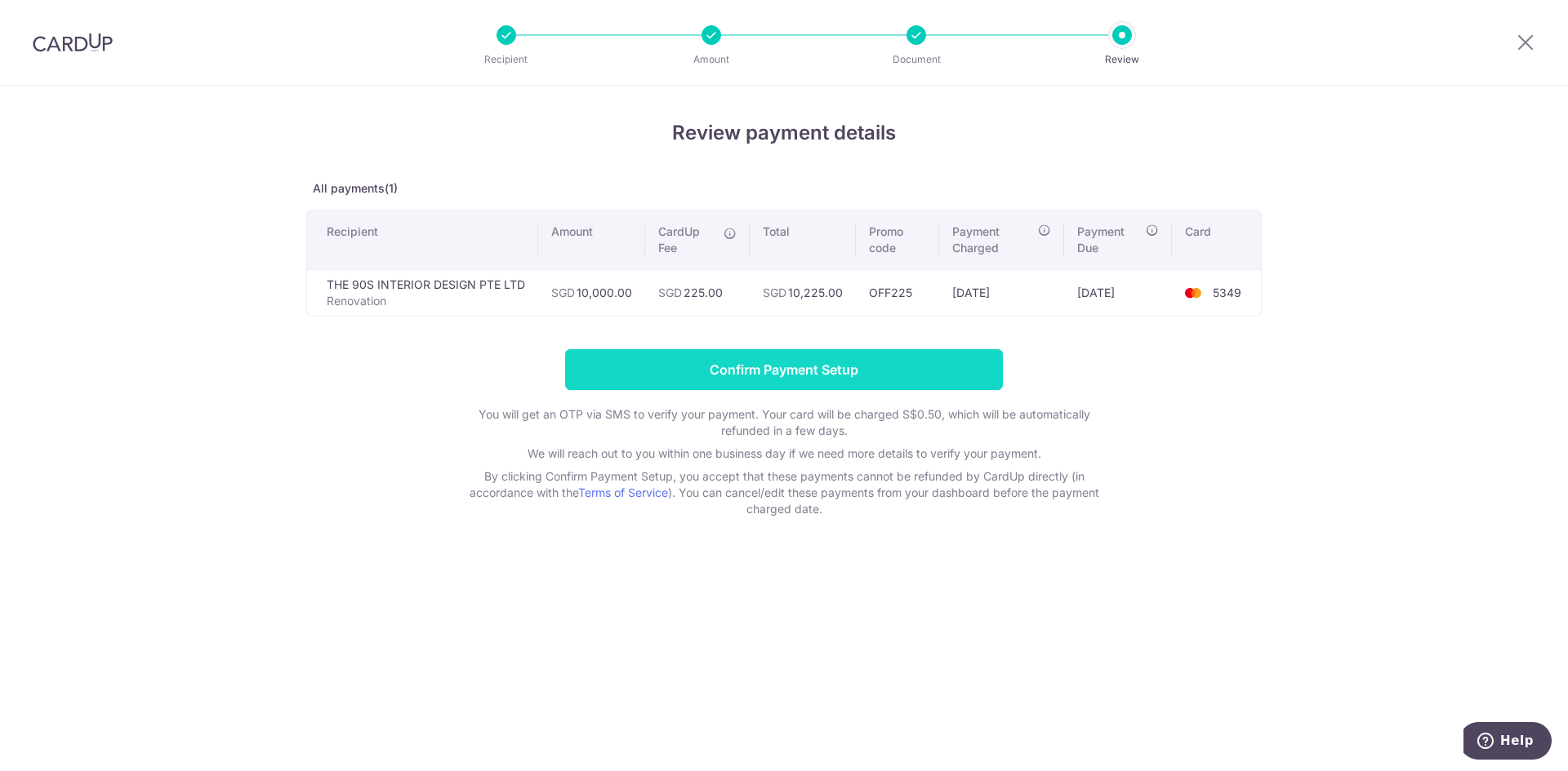
click at [828, 375] on input "Confirm Payment Setup" at bounding box center [784, 369] width 438 height 41
